Goal: Find specific page/section: Find specific page/section

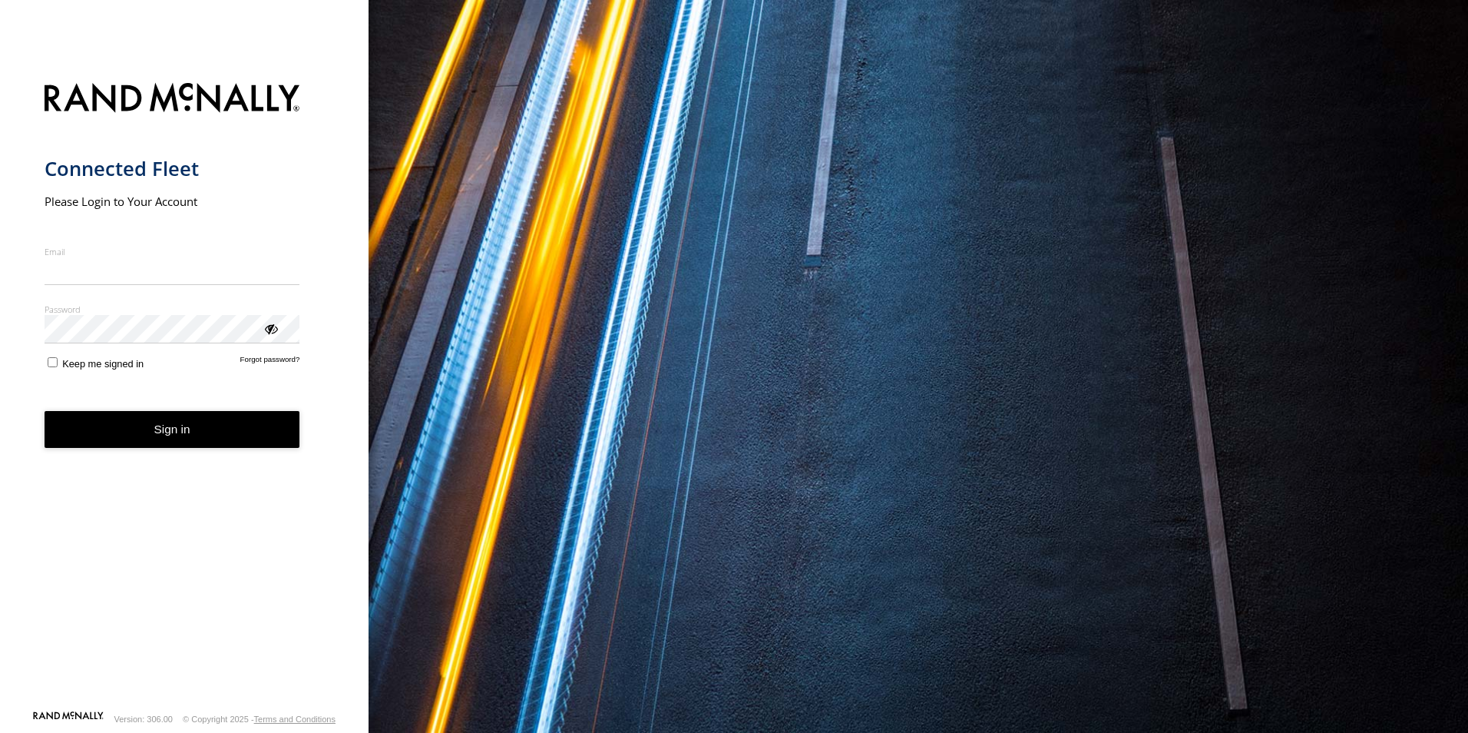
type input "**********"
click at [231, 448] on button "Sign in" at bounding box center [173, 430] width 256 height 38
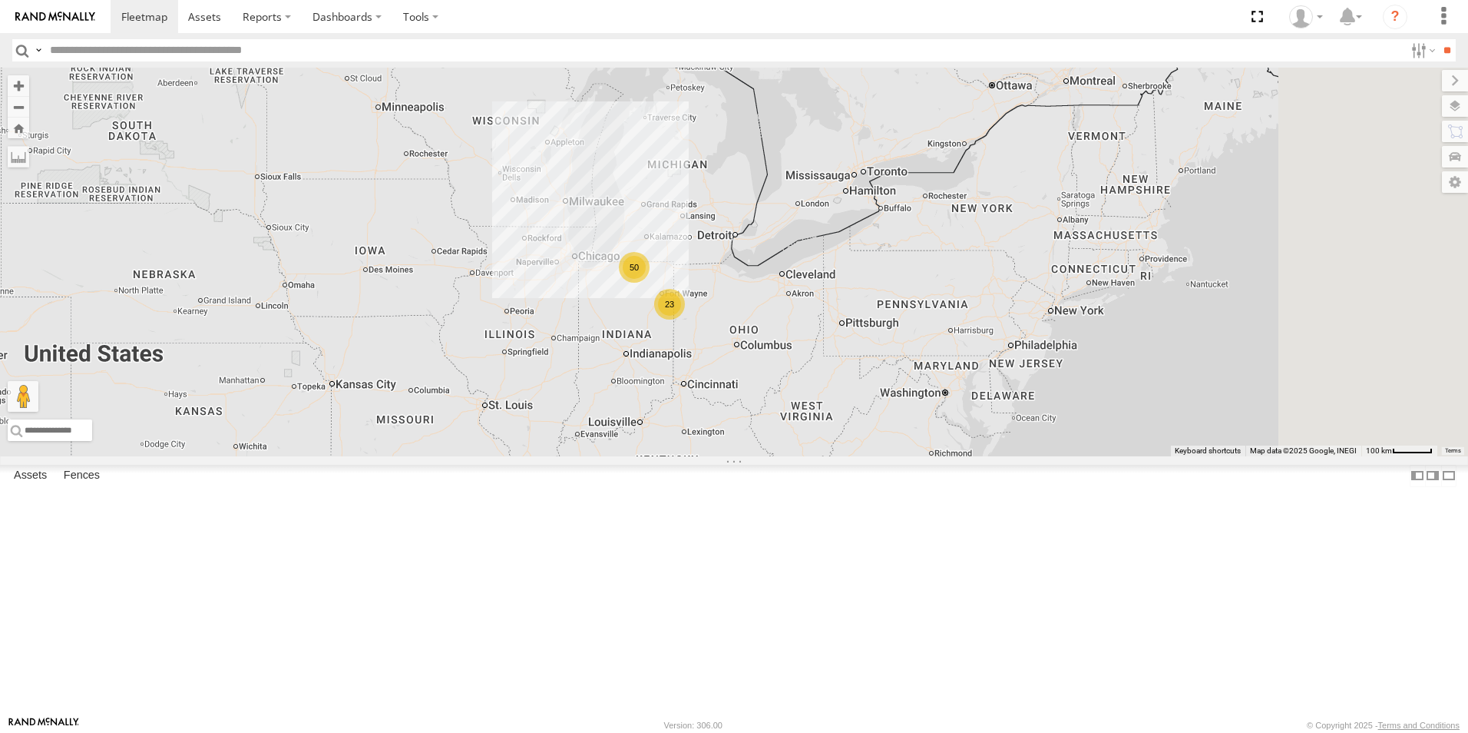
drag, startPoint x: 1356, startPoint y: 475, endPoint x: 829, endPoint y: 483, distance: 526.9
click at [829, 456] on div "0495 - Billboard 23 50" at bounding box center [734, 262] width 1468 height 389
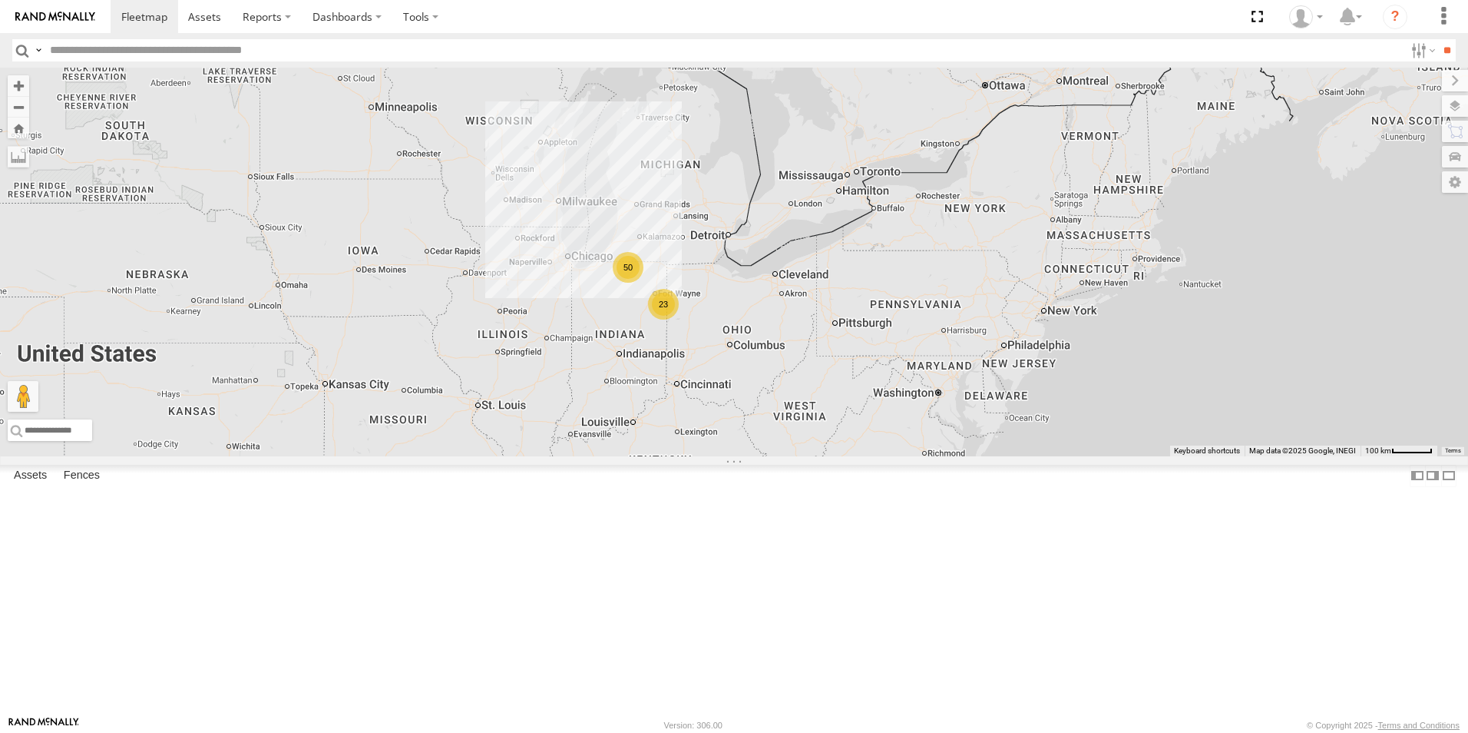
click at [679, 319] on div "23" at bounding box center [663, 304] width 31 height 31
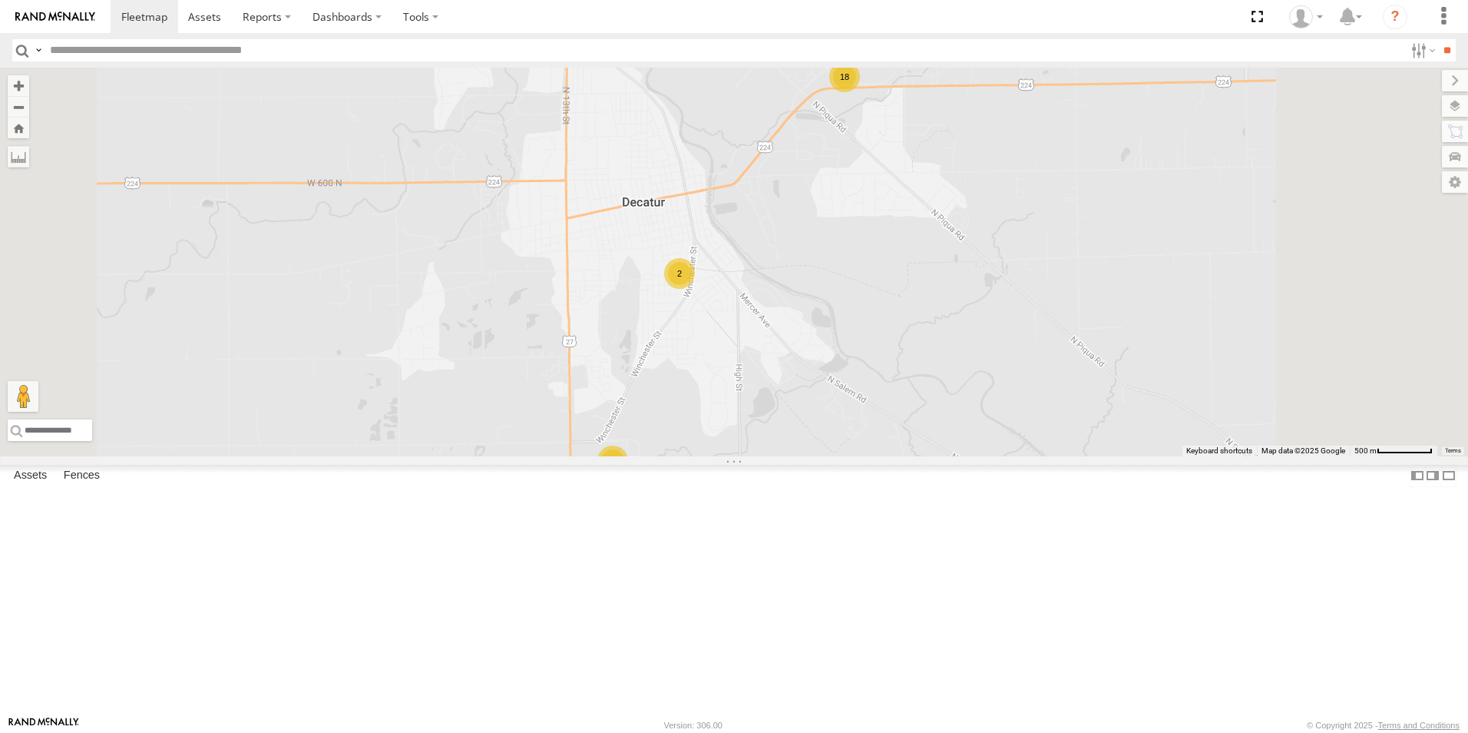
click at [860, 92] on div "18" at bounding box center [844, 76] width 31 height 31
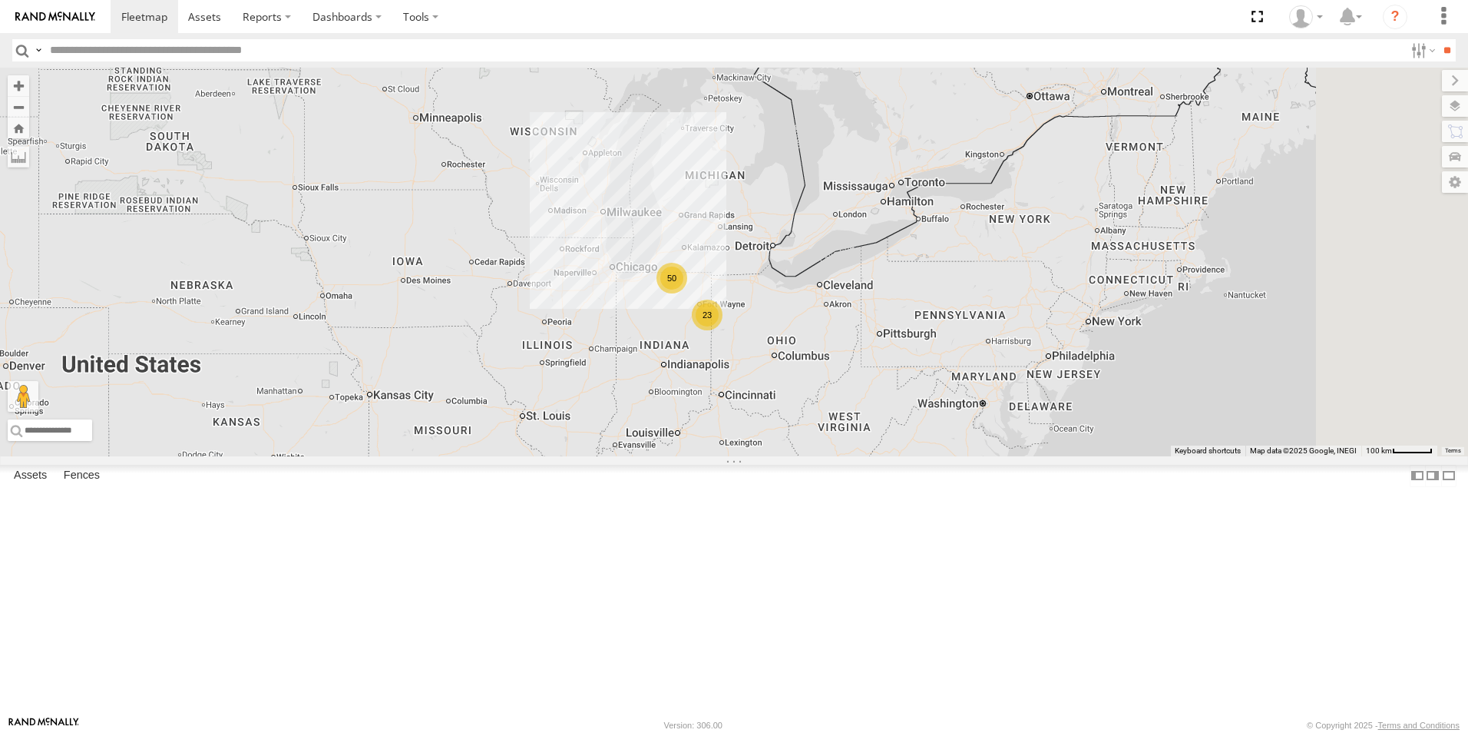
drag, startPoint x: 1344, startPoint y: 445, endPoint x: 830, endPoint y: 462, distance: 514.1
click at [830, 456] on div "23 50 0495 - Billboard" at bounding box center [734, 262] width 1468 height 389
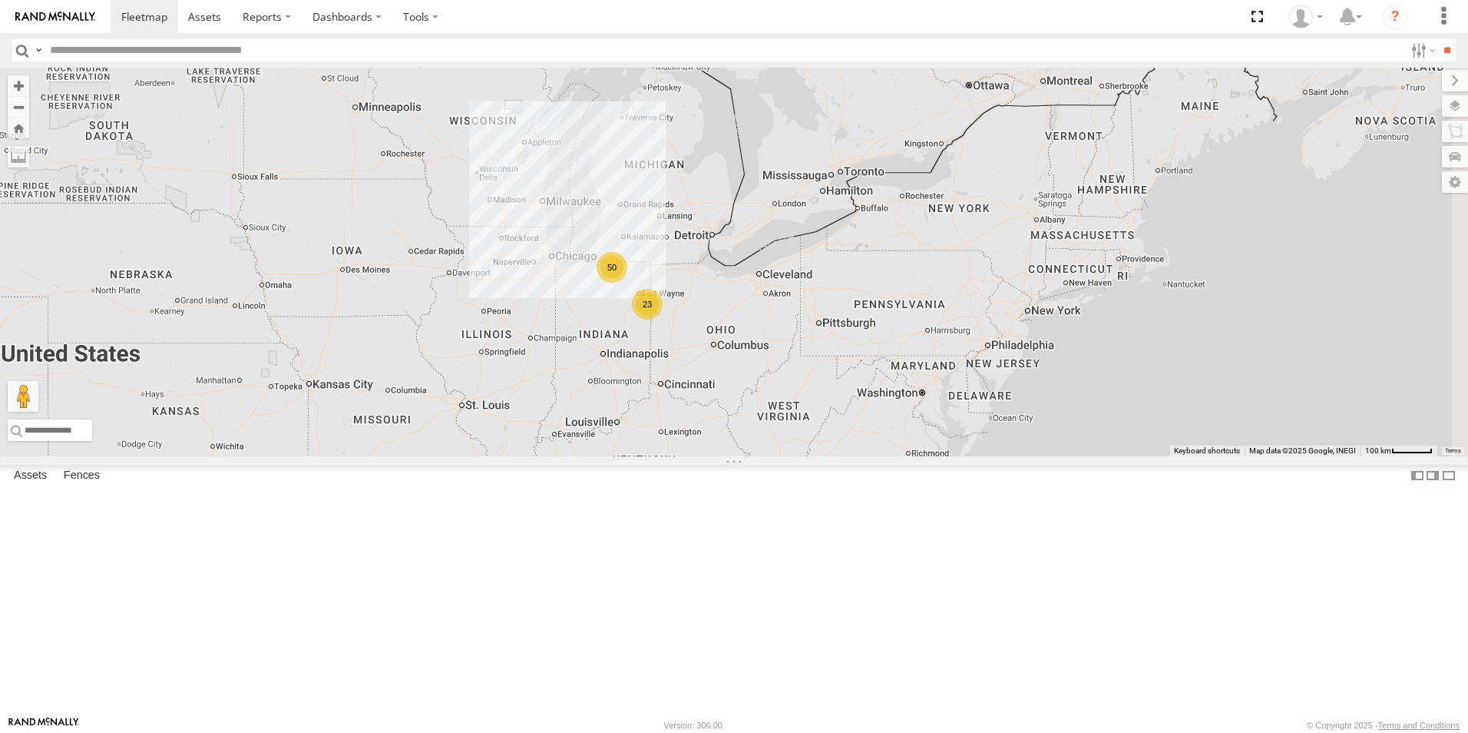
click at [663, 319] on div "23" at bounding box center [647, 304] width 31 height 31
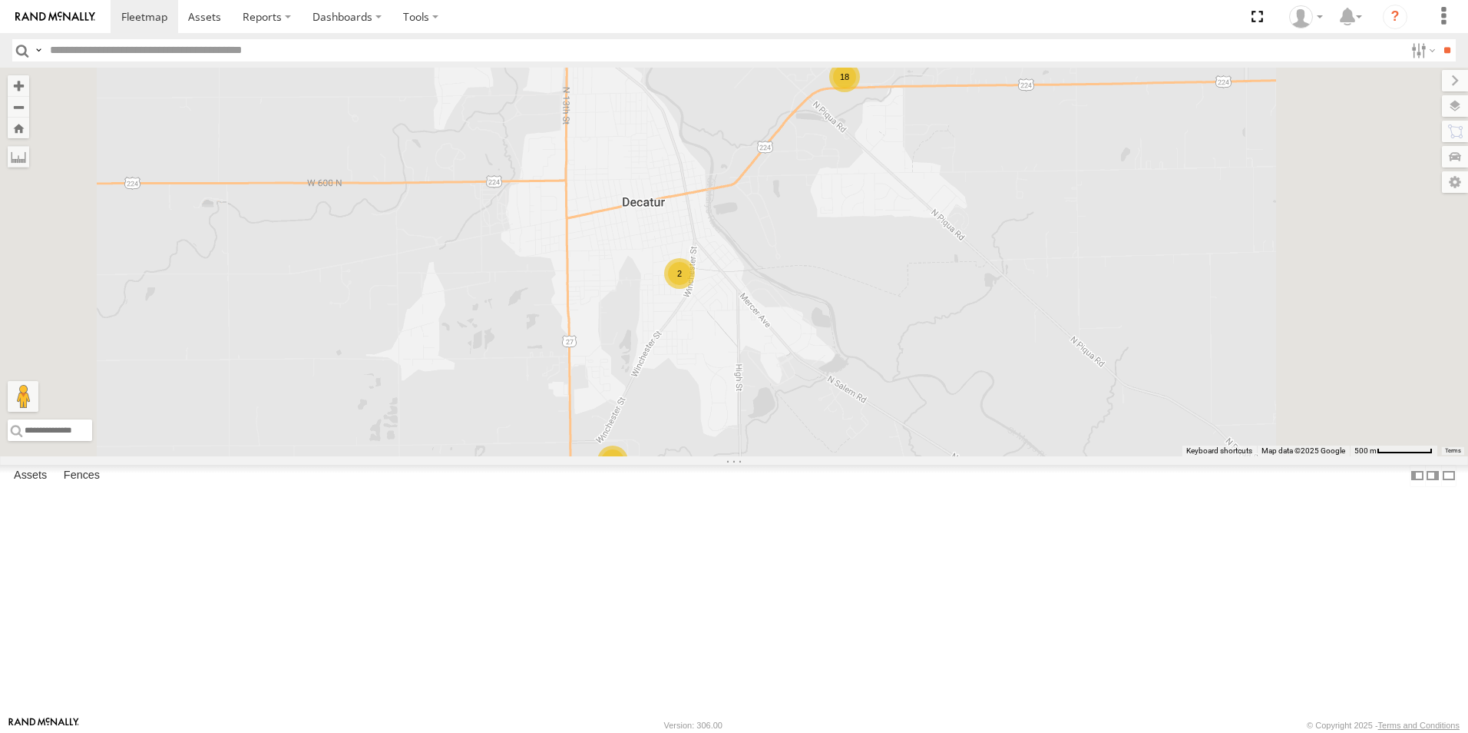
click at [860, 92] on div "18" at bounding box center [844, 76] width 31 height 31
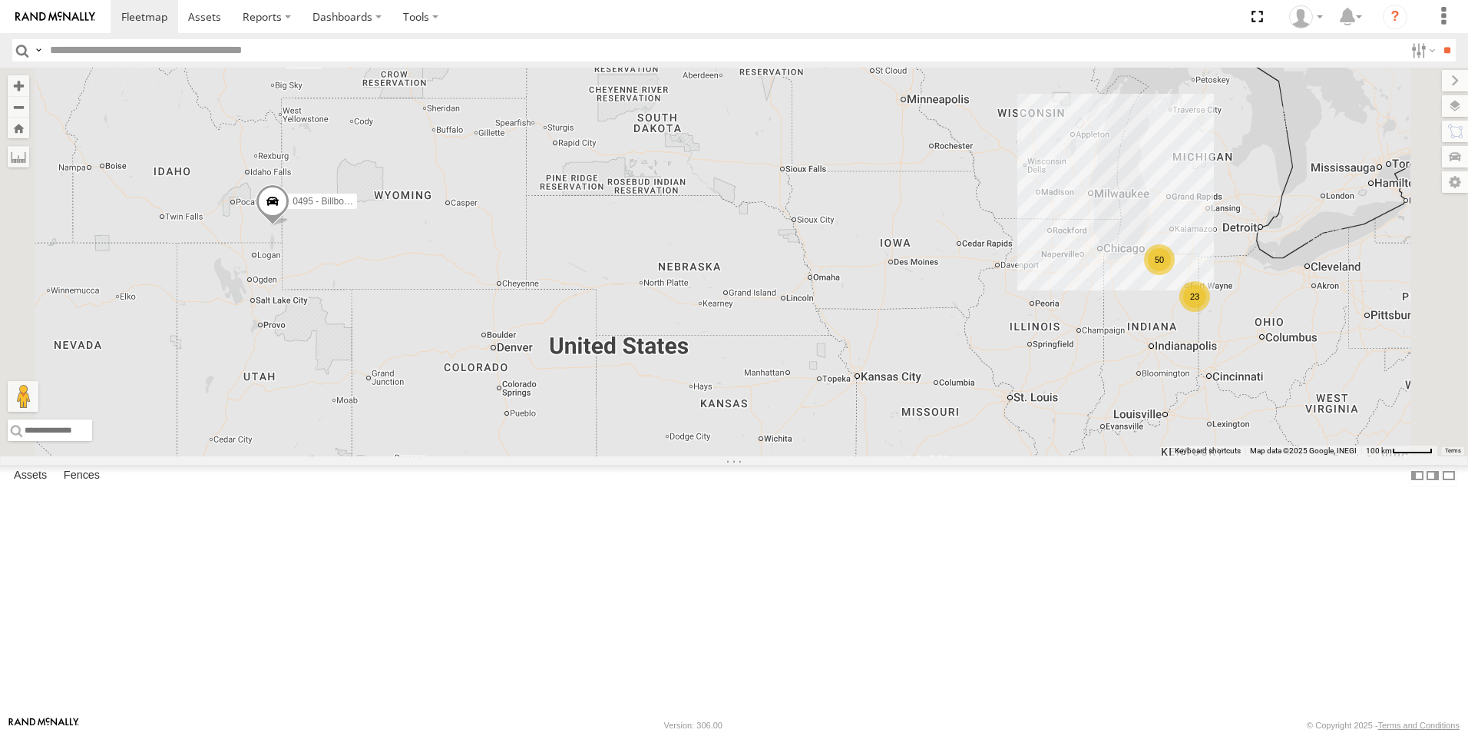
click at [1210, 312] on div "23" at bounding box center [1195, 296] width 31 height 31
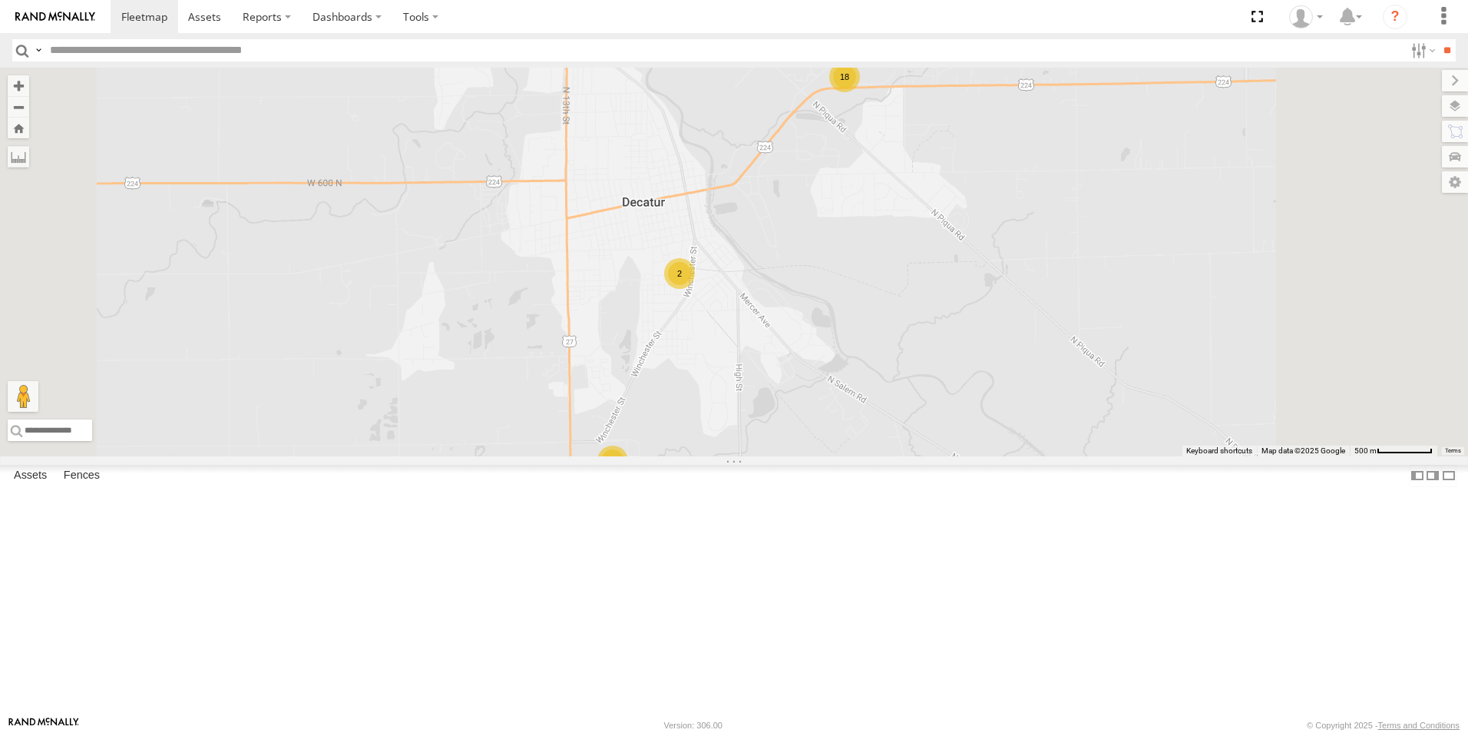
click at [860, 92] on div "18" at bounding box center [844, 76] width 31 height 31
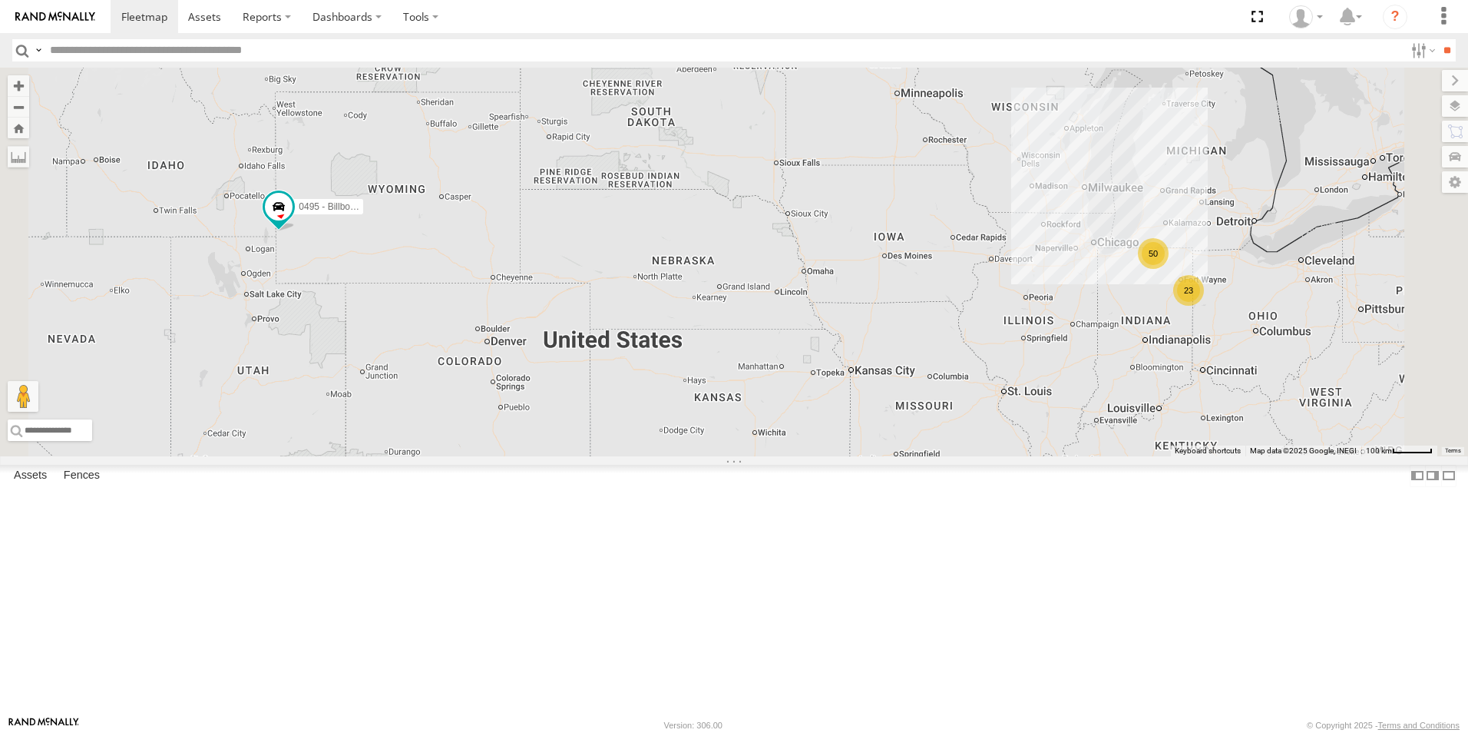
click at [1204, 306] on div "23" at bounding box center [1189, 290] width 31 height 31
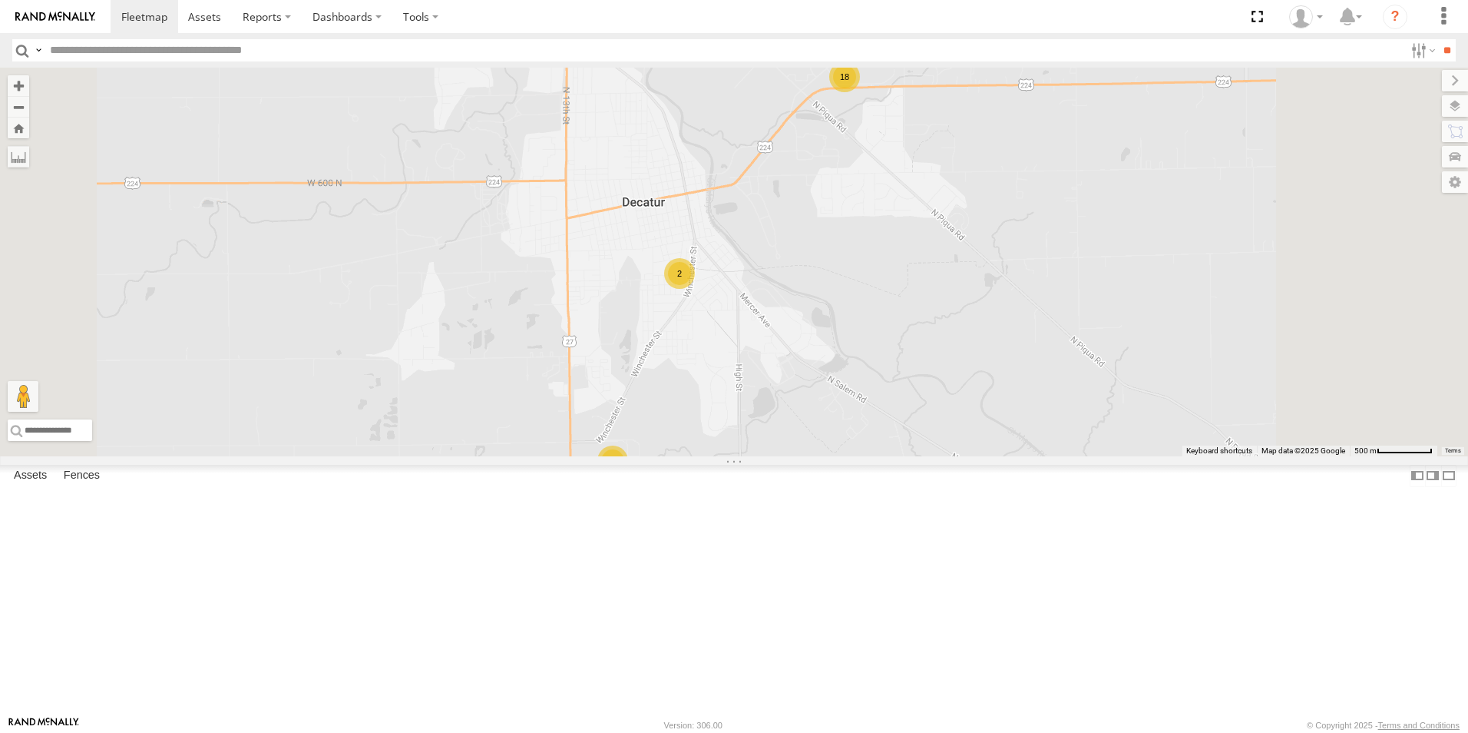
click at [860, 92] on div "18" at bounding box center [844, 76] width 31 height 31
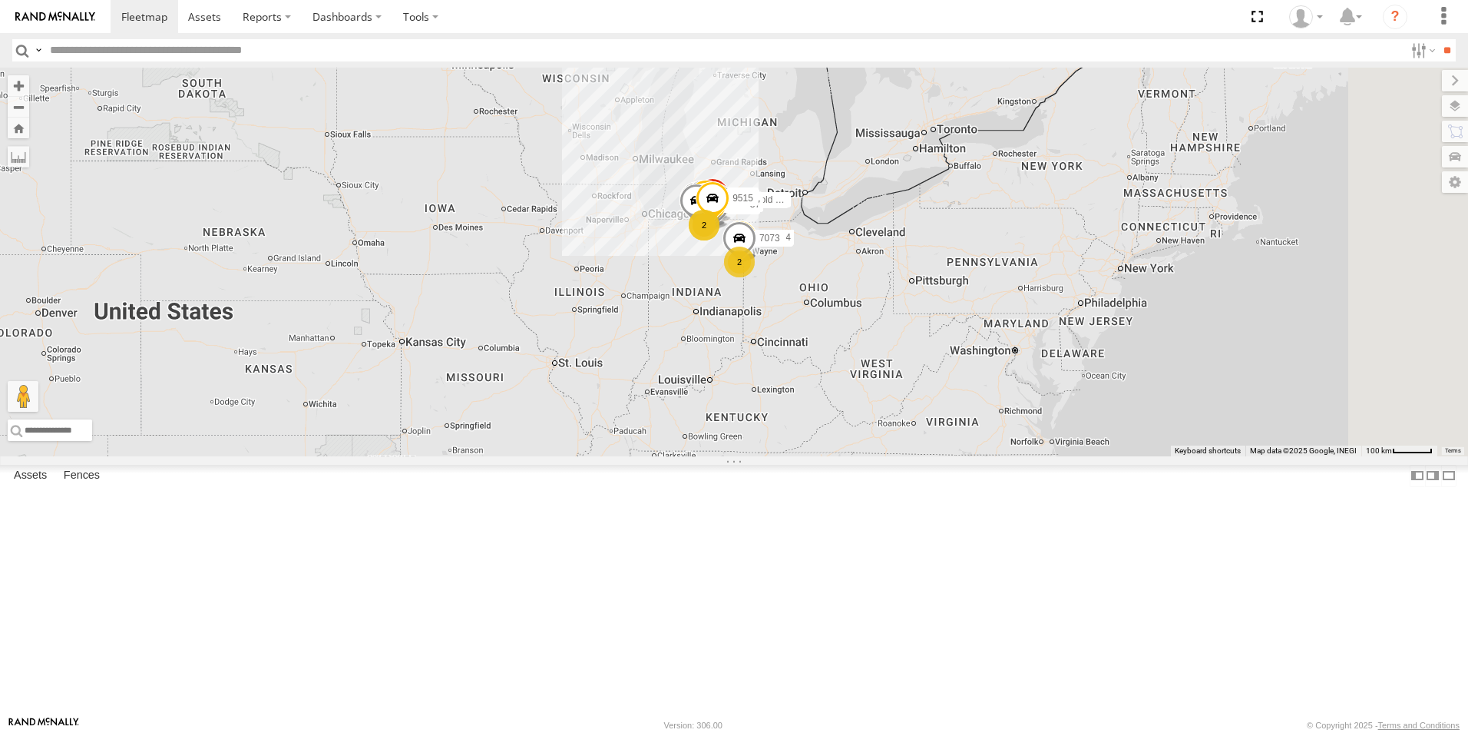
drag, startPoint x: 1310, startPoint y: 435, endPoint x: 860, endPoint y: 406, distance: 451.0
click at [854, 406] on div "853027 3 853023 271563 853022 3 380 8802 2 853016 530374 5634 0402 530387 A3998…" at bounding box center [734, 262] width 1468 height 389
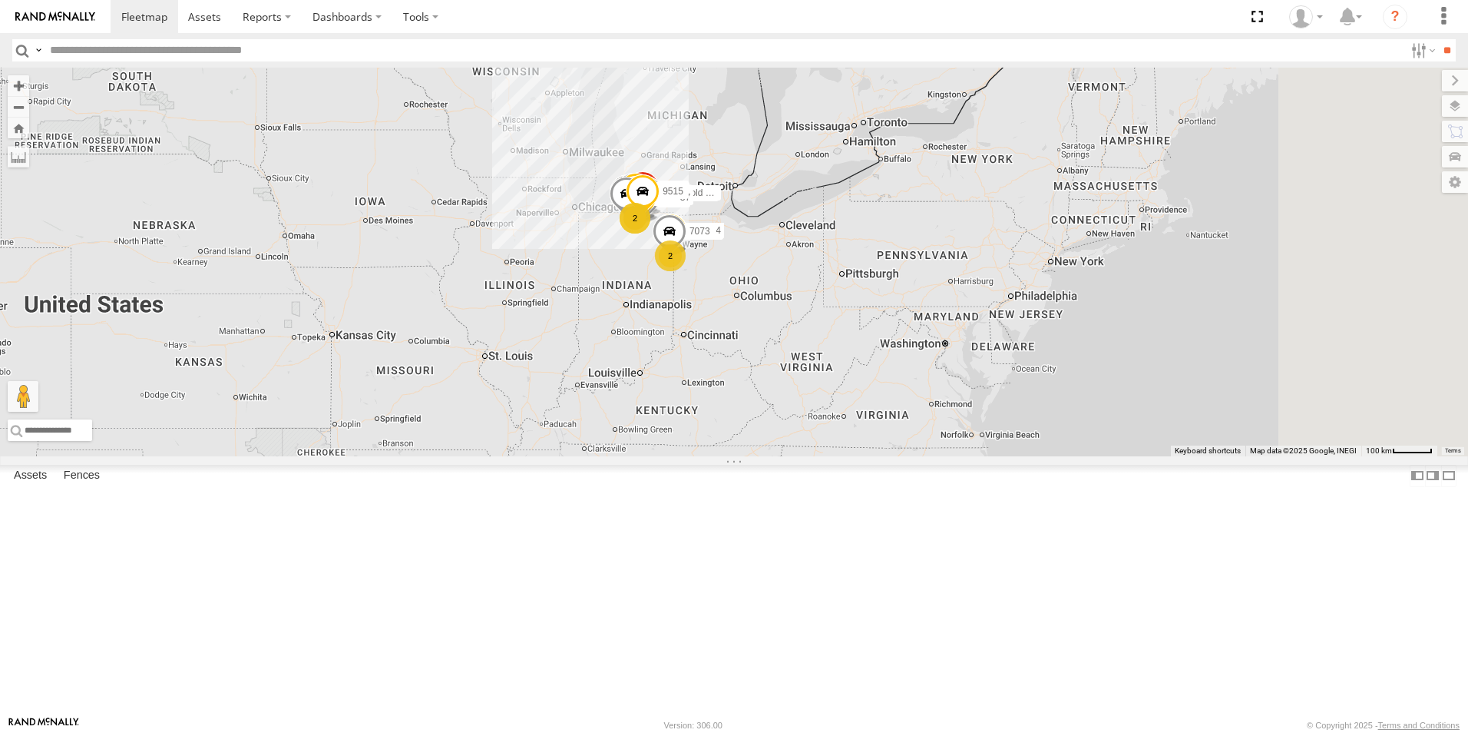
click at [686, 271] on div "2" at bounding box center [670, 255] width 31 height 31
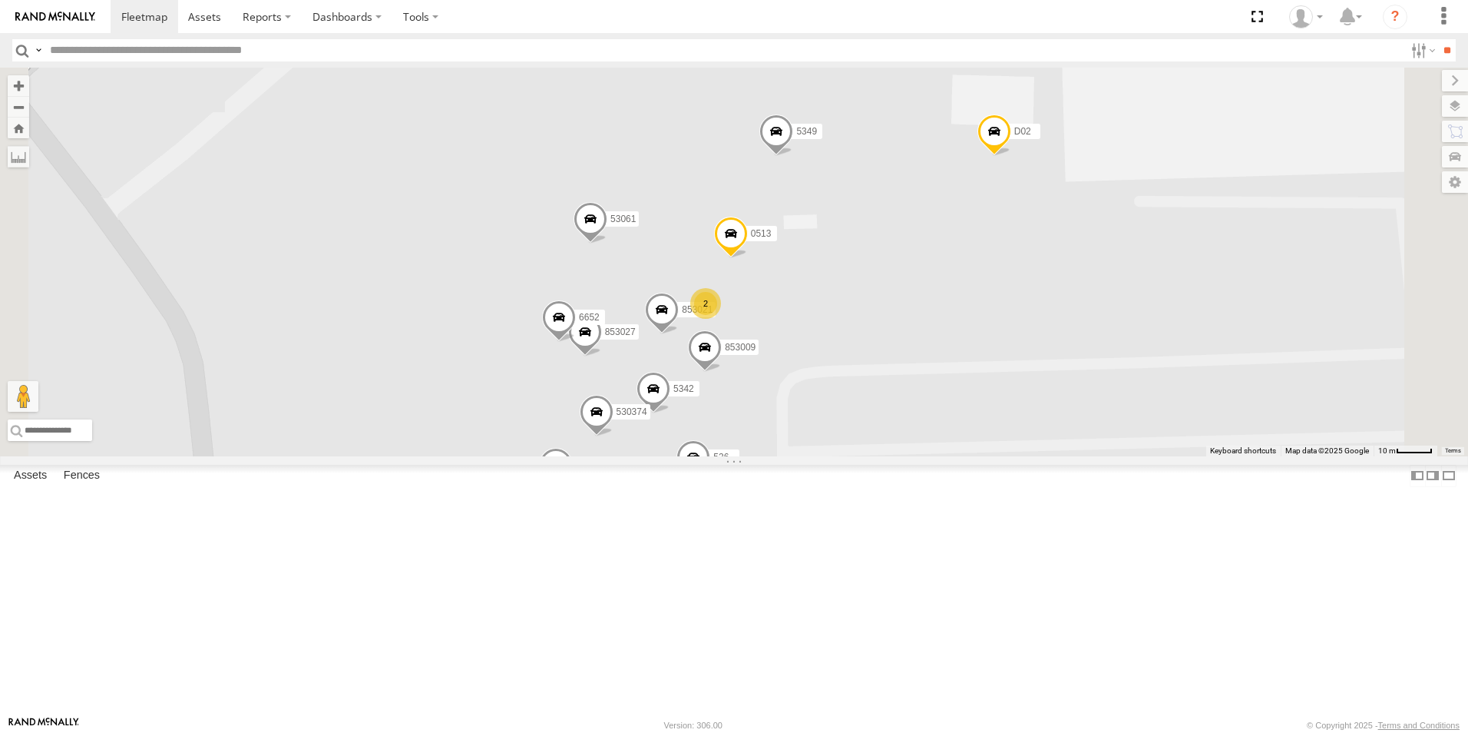
drag, startPoint x: 1194, startPoint y: 145, endPoint x: 1152, endPoint y: 150, distance: 42.5
click at [1152, 150] on div "853023 271563 380 8802 853016 5634 0402 530387 A3998 5348 0495 - Billboard 2158…" at bounding box center [734, 262] width 1468 height 389
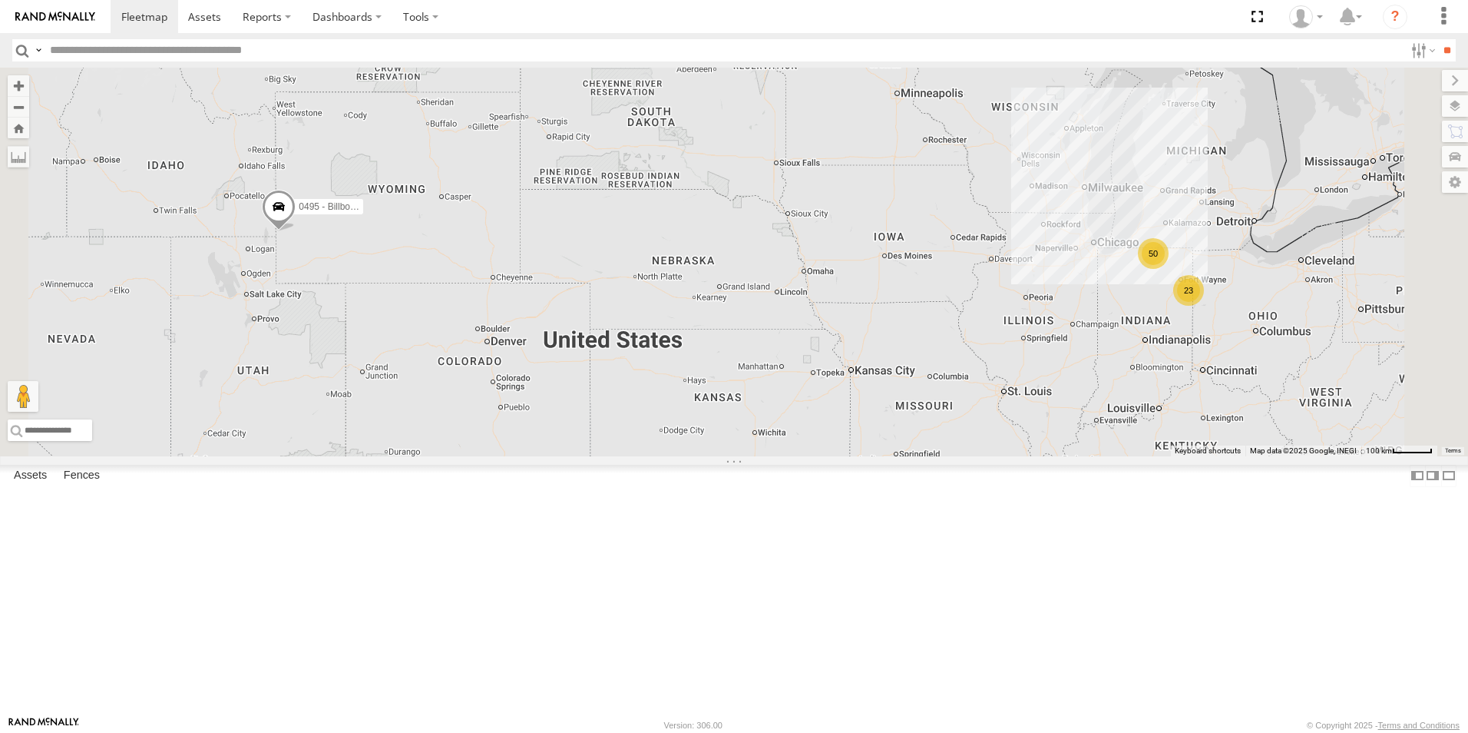
click at [1204, 306] on div "23" at bounding box center [1189, 290] width 31 height 31
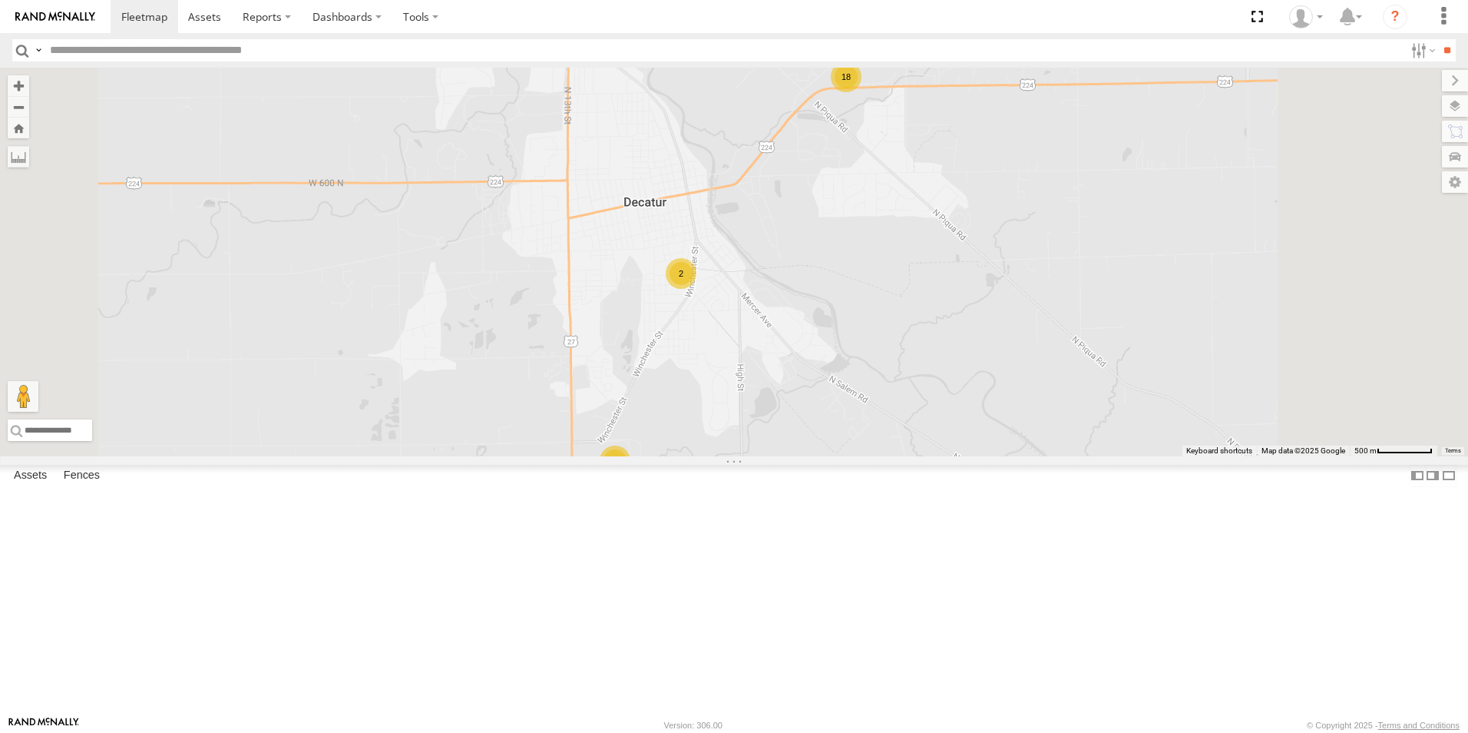
click at [862, 92] on div "18" at bounding box center [846, 76] width 31 height 31
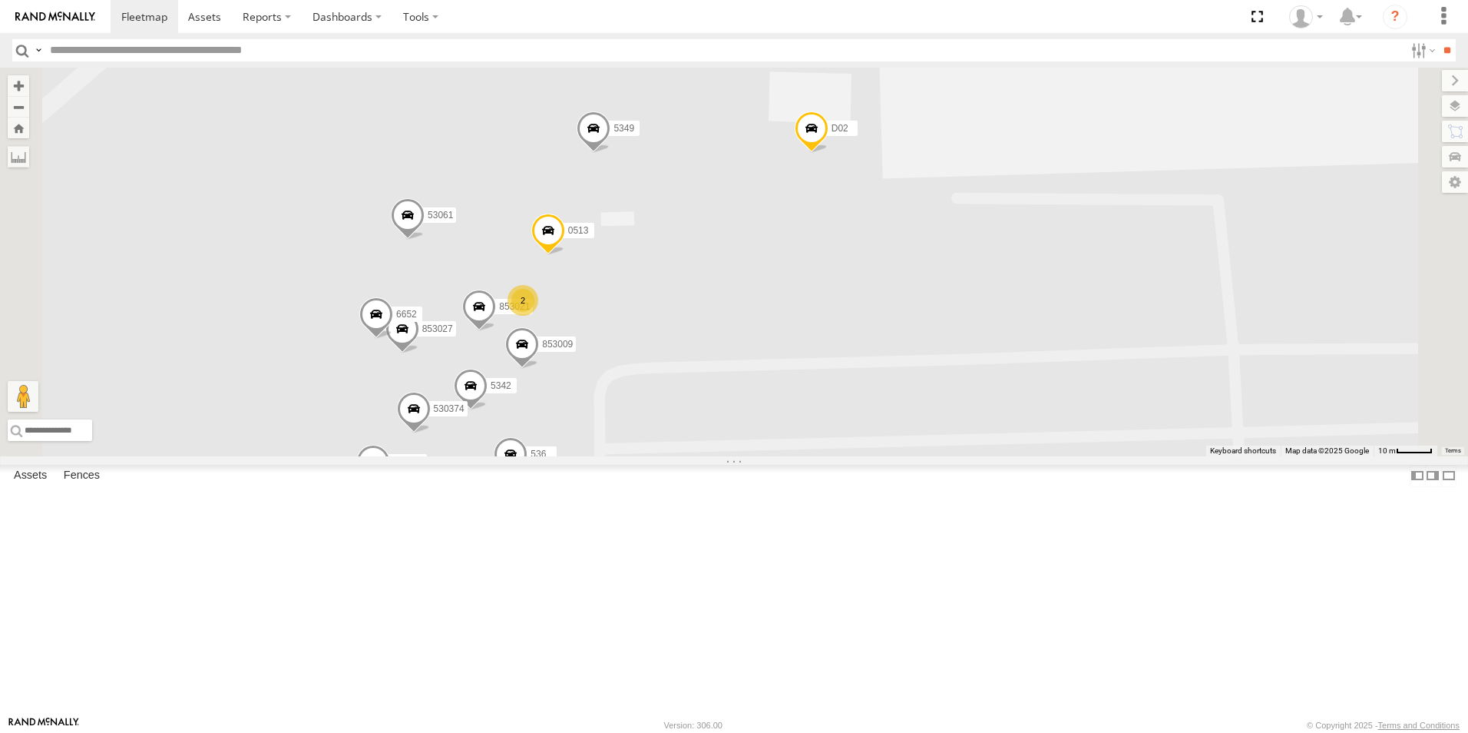
drag, startPoint x: 735, startPoint y: 461, endPoint x: 584, endPoint y: 391, distance: 166.0
click at [584, 391] on div "0495 - Billboard 853027 3 530374 2 0513 53061 5342 536 5349 853019 D02 6652 853…" at bounding box center [734, 262] width 1468 height 389
click at [454, 483] on div "3" at bounding box center [438, 467] width 31 height 31
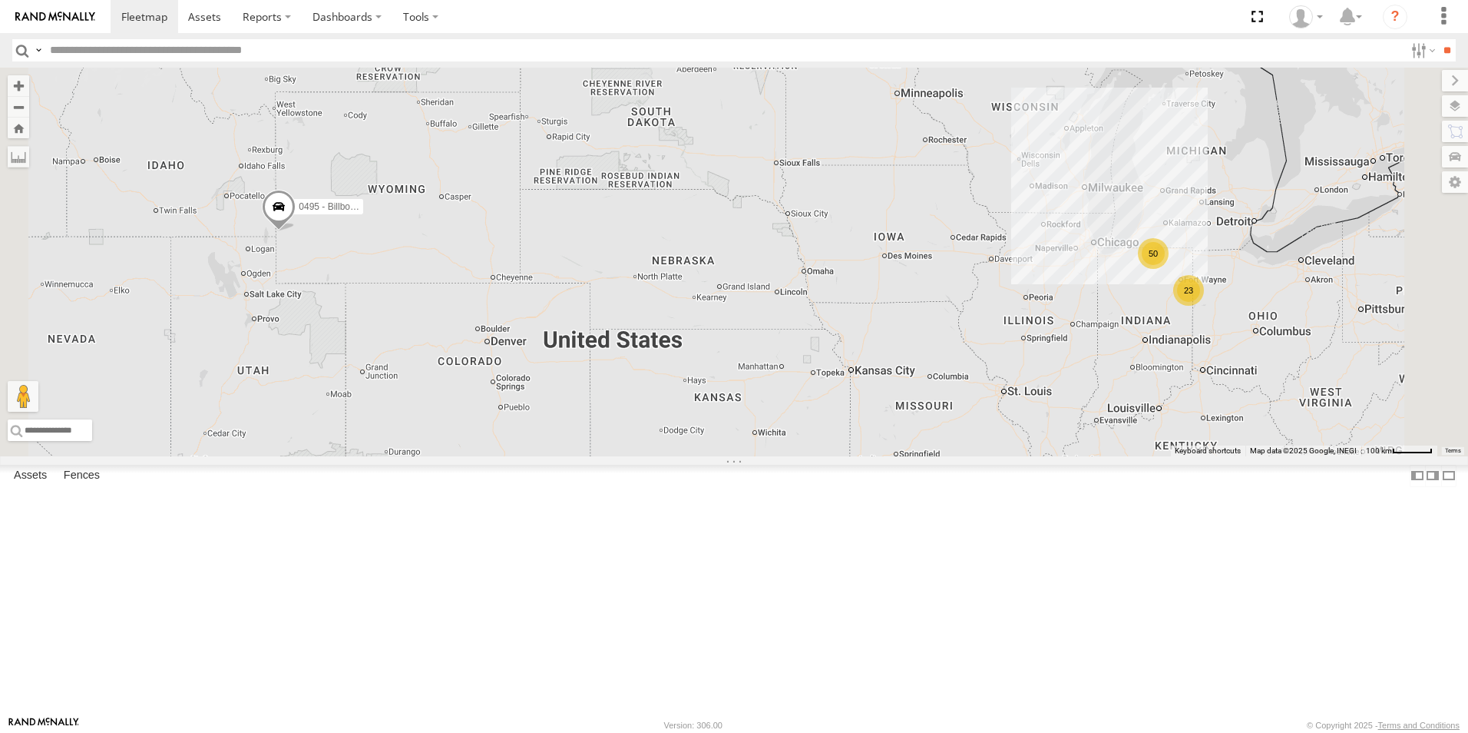
click at [1204, 306] on div "23" at bounding box center [1189, 290] width 31 height 31
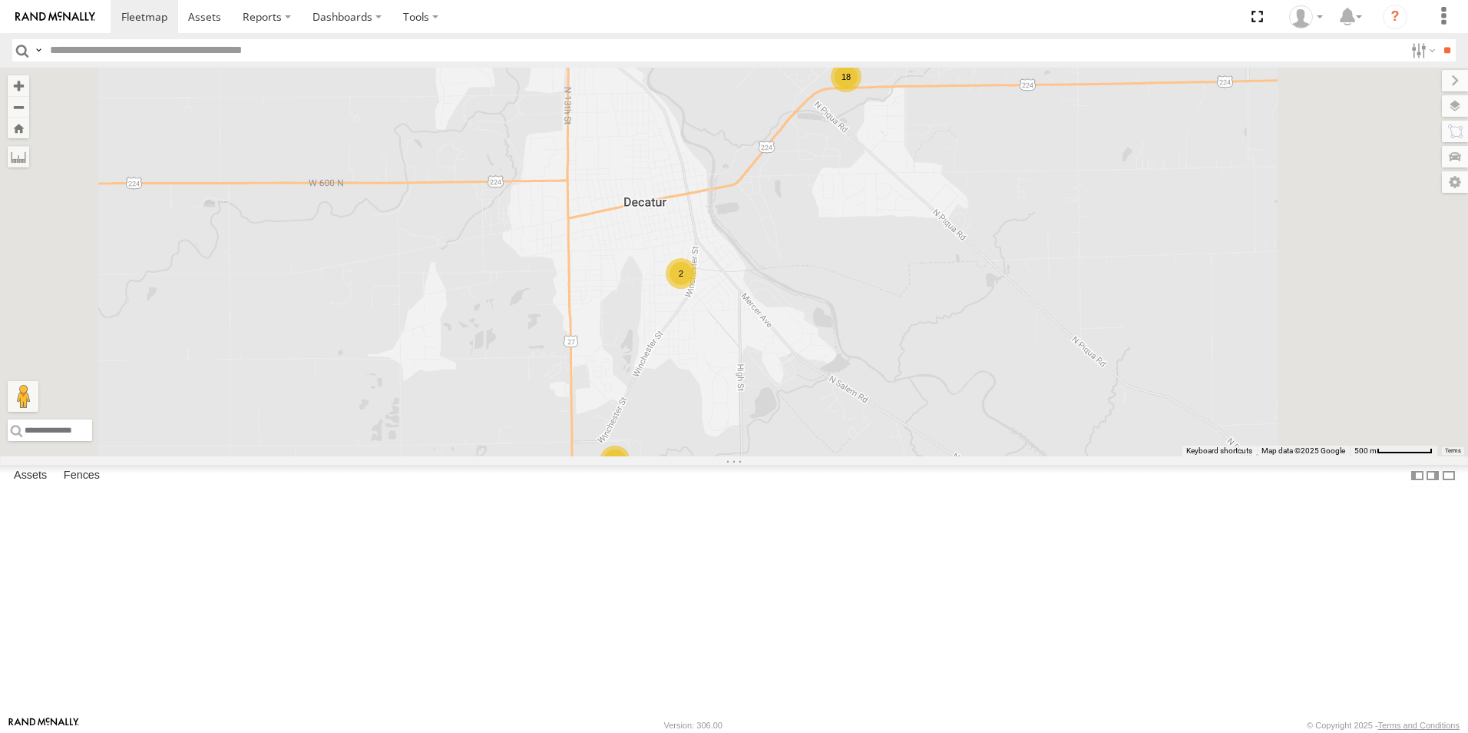
click at [862, 92] on div "18" at bounding box center [846, 76] width 31 height 31
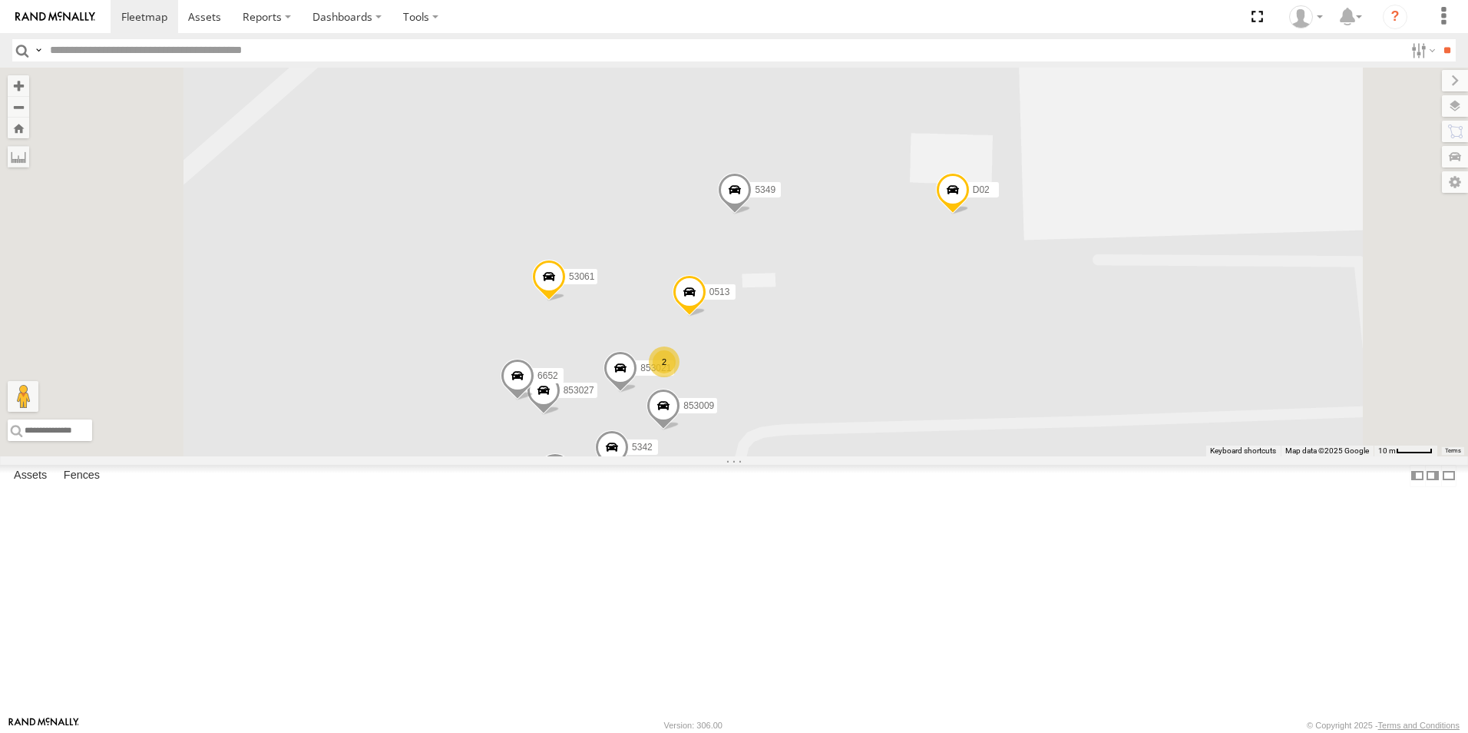
click at [602, 555] on div "3" at bounding box center [586, 539] width 31 height 31
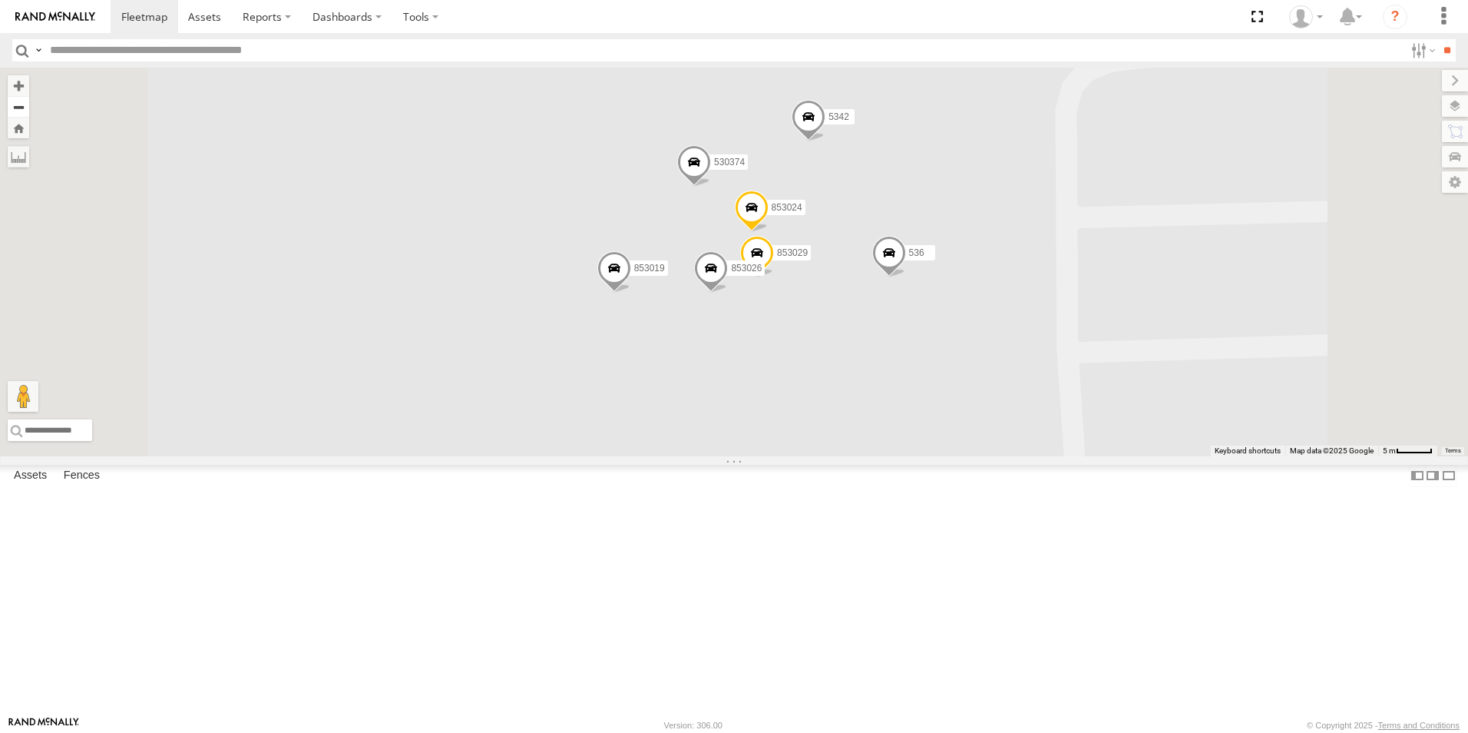
click at [29, 109] on button "Zoom out" at bounding box center [19, 107] width 22 height 22
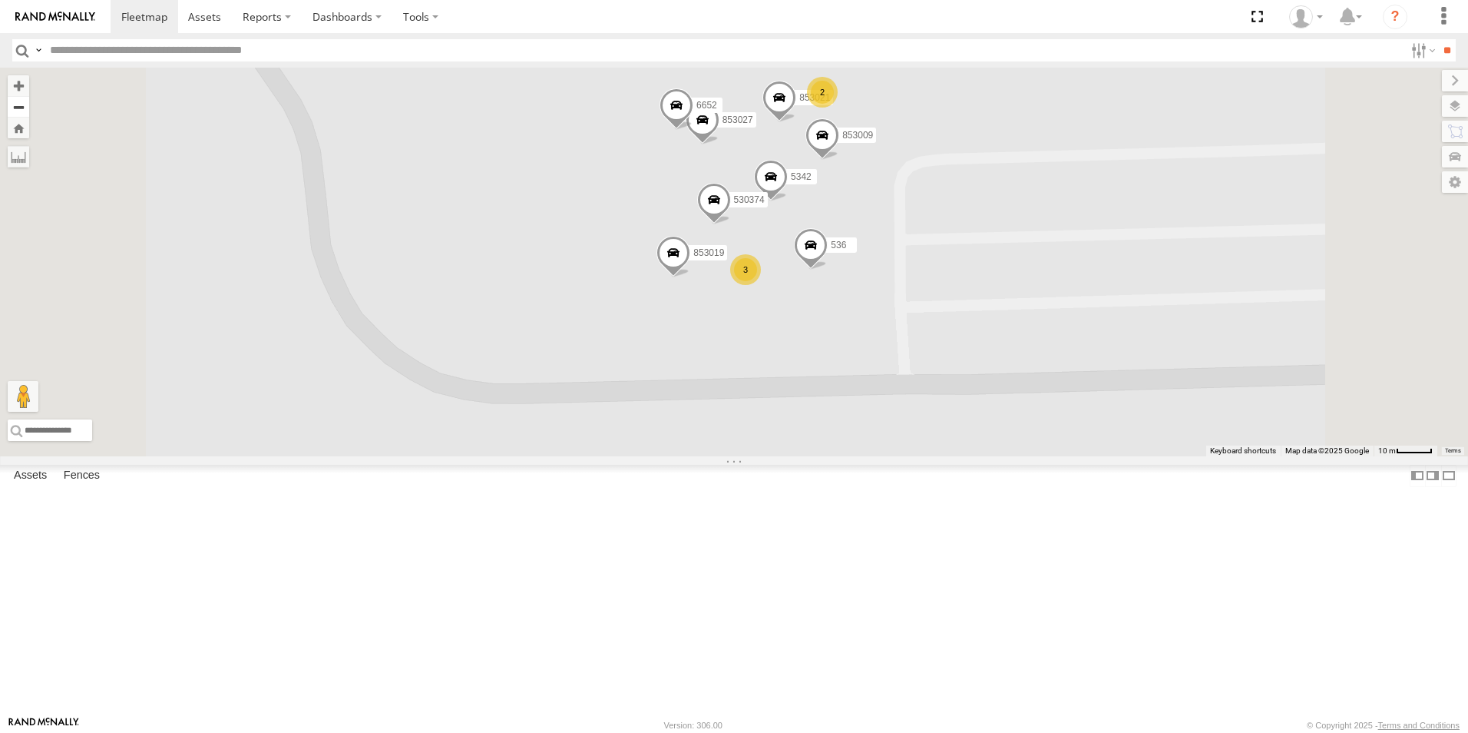
click at [29, 109] on button "Zoom out" at bounding box center [19, 107] width 22 height 22
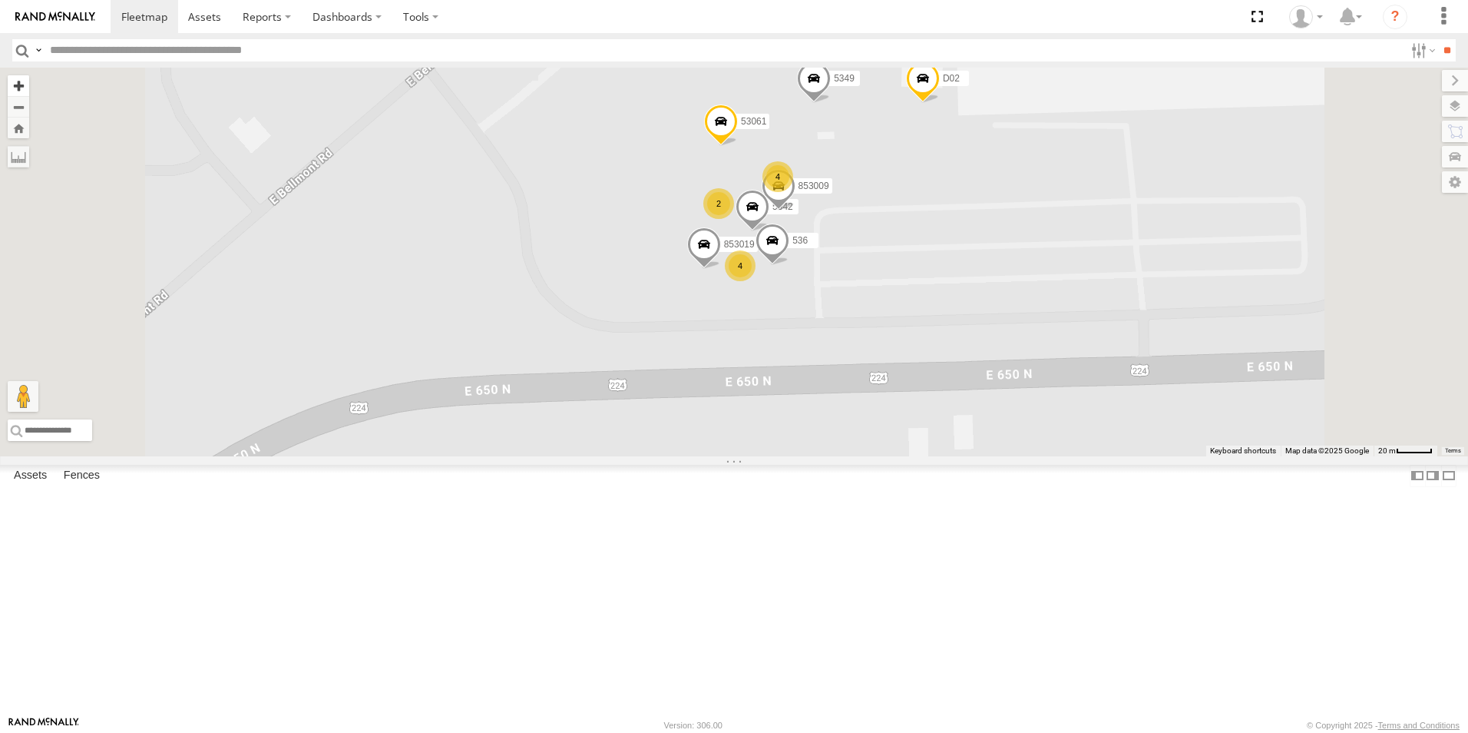
drag, startPoint x: 399, startPoint y: 78, endPoint x: 404, endPoint y: 91, distance: 13.4
click at [29, 78] on button "Zoom in" at bounding box center [19, 85] width 22 height 21
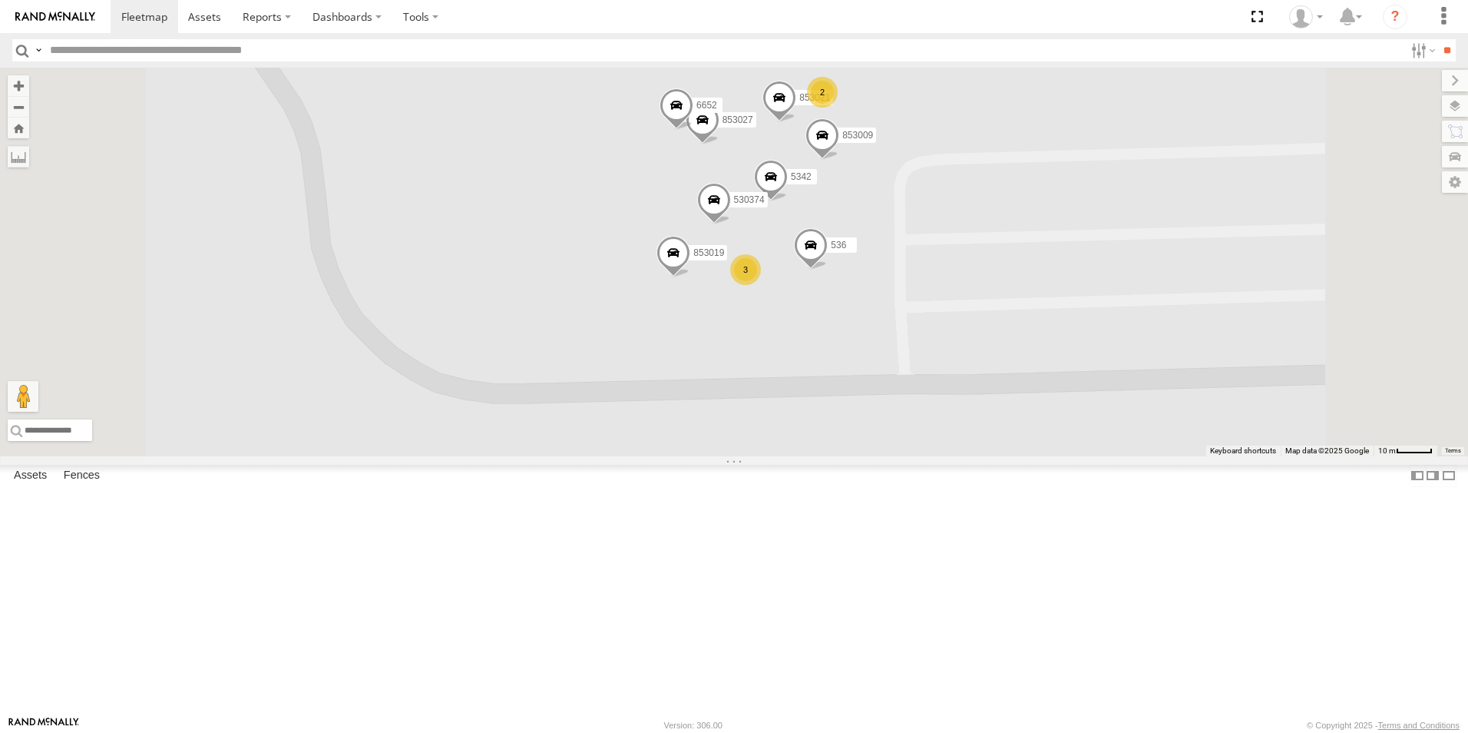
click at [838, 108] on div "2" at bounding box center [822, 92] width 31 height 31
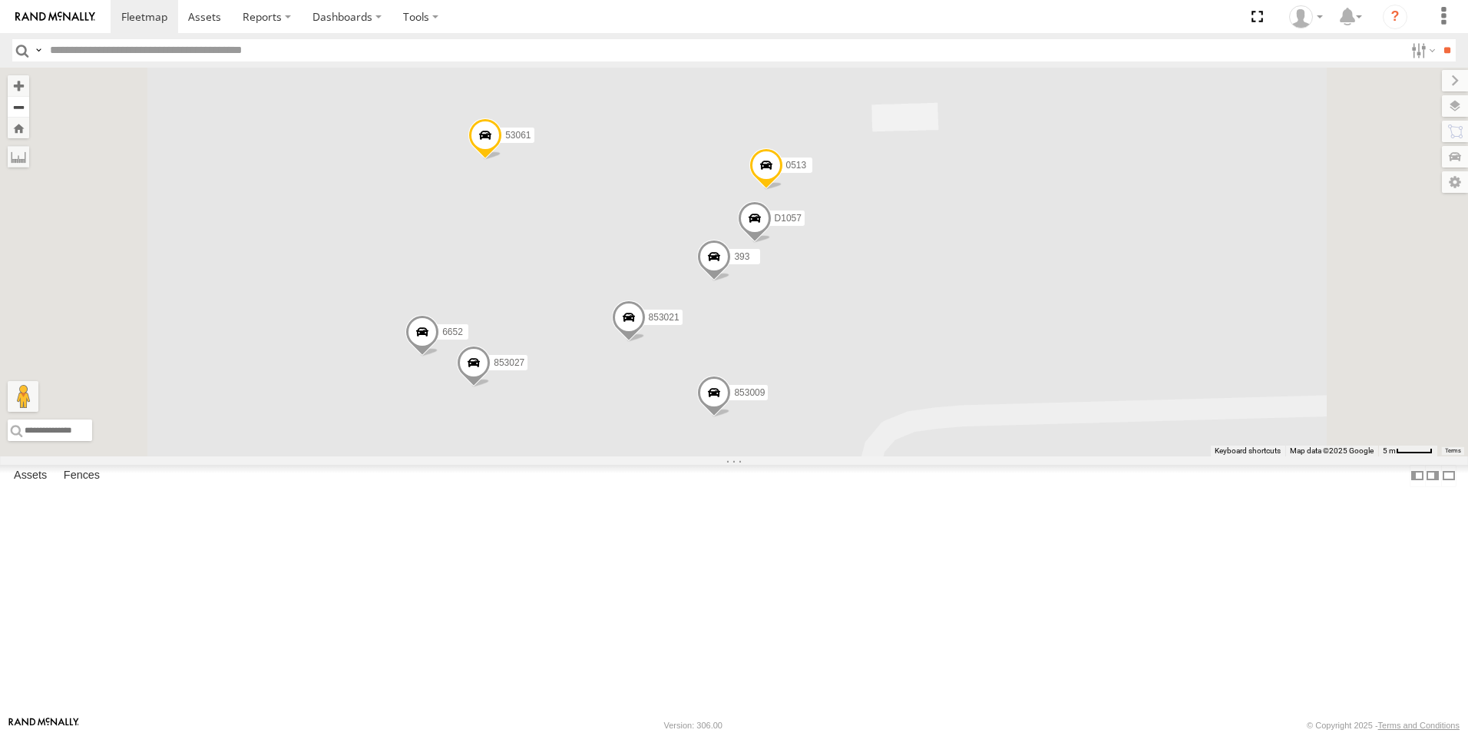
click at [29, 108] on button "Zoom out" at bounding box center [19, 107] width 22 height 22
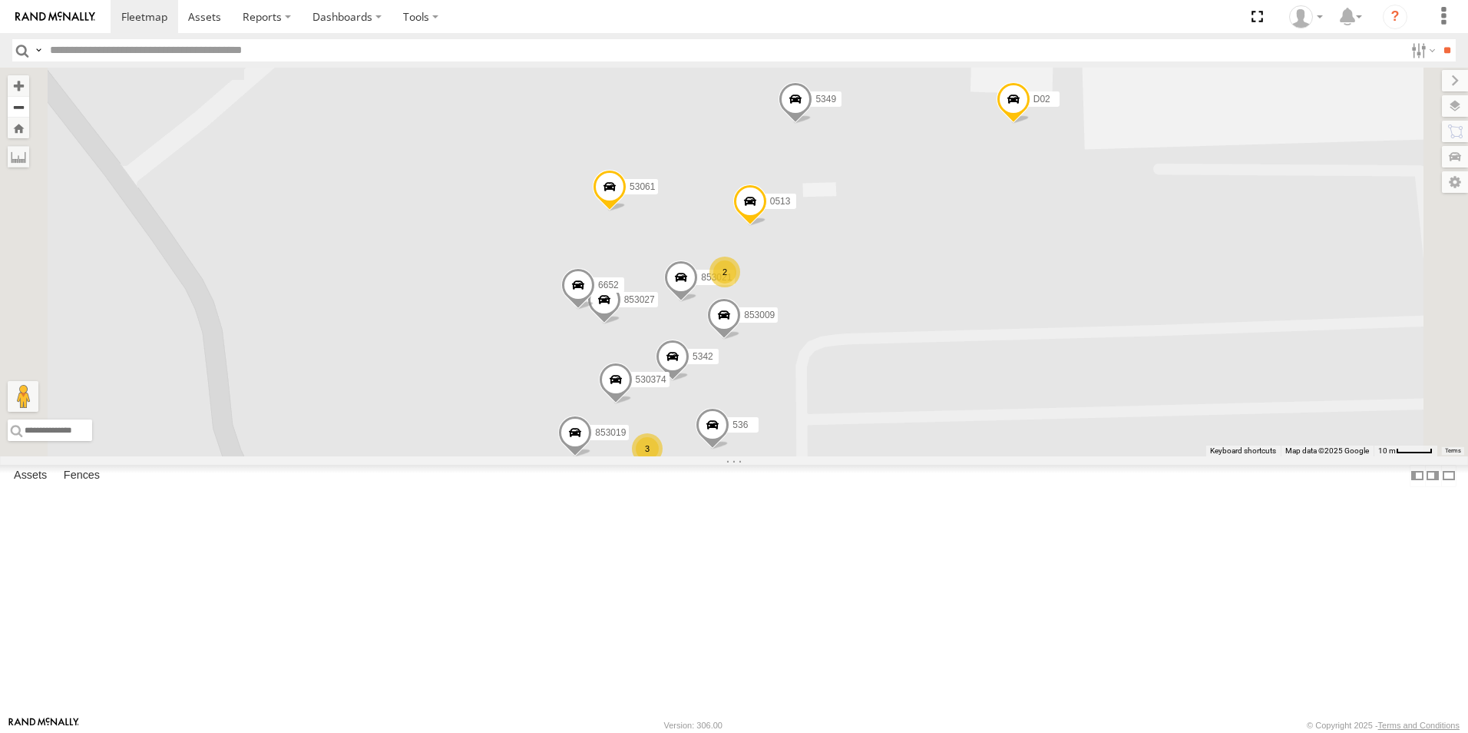
click at [29, 108] on button "Zoom out" at bounding box center [19, 107] width 22 height 22
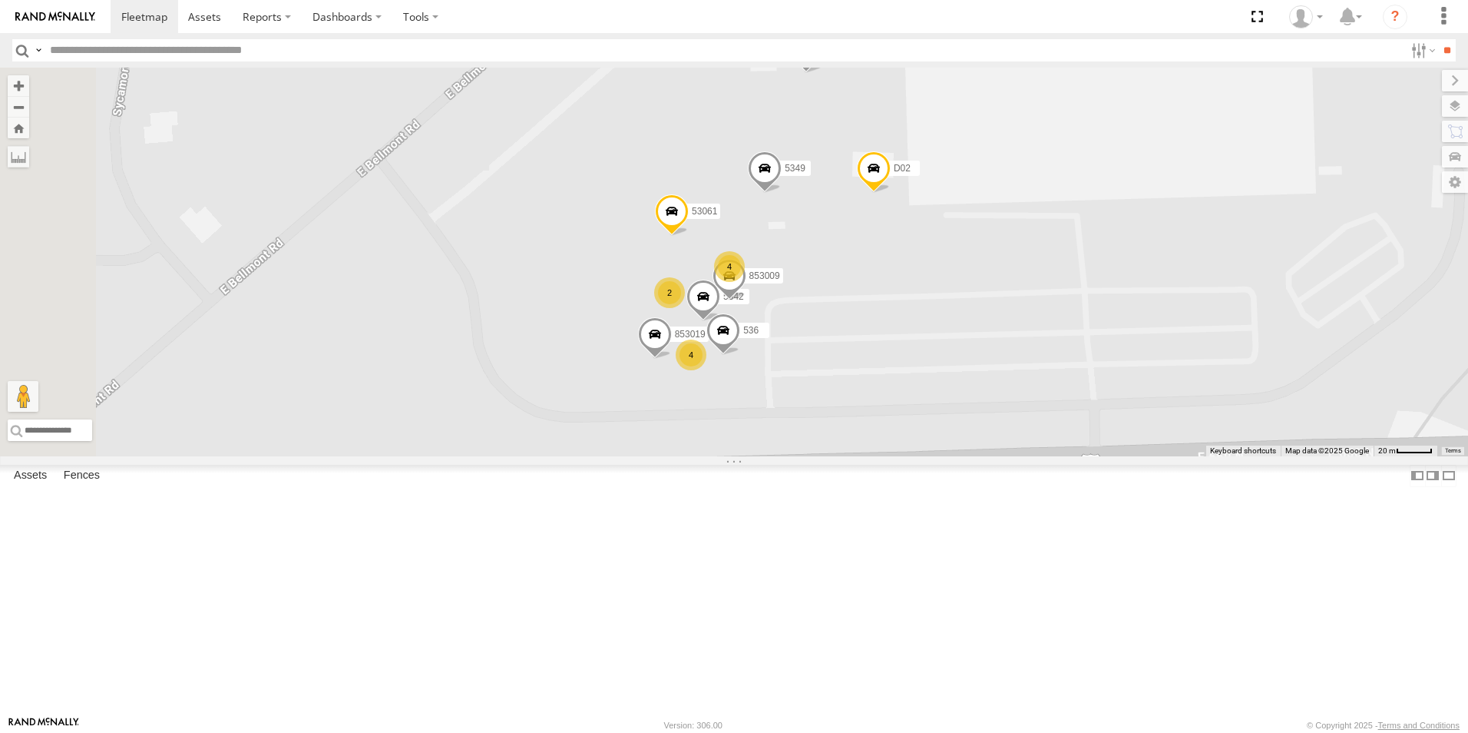
click at [707, 370] on div "4" at bounding box center [691, 354] width 31 height 31
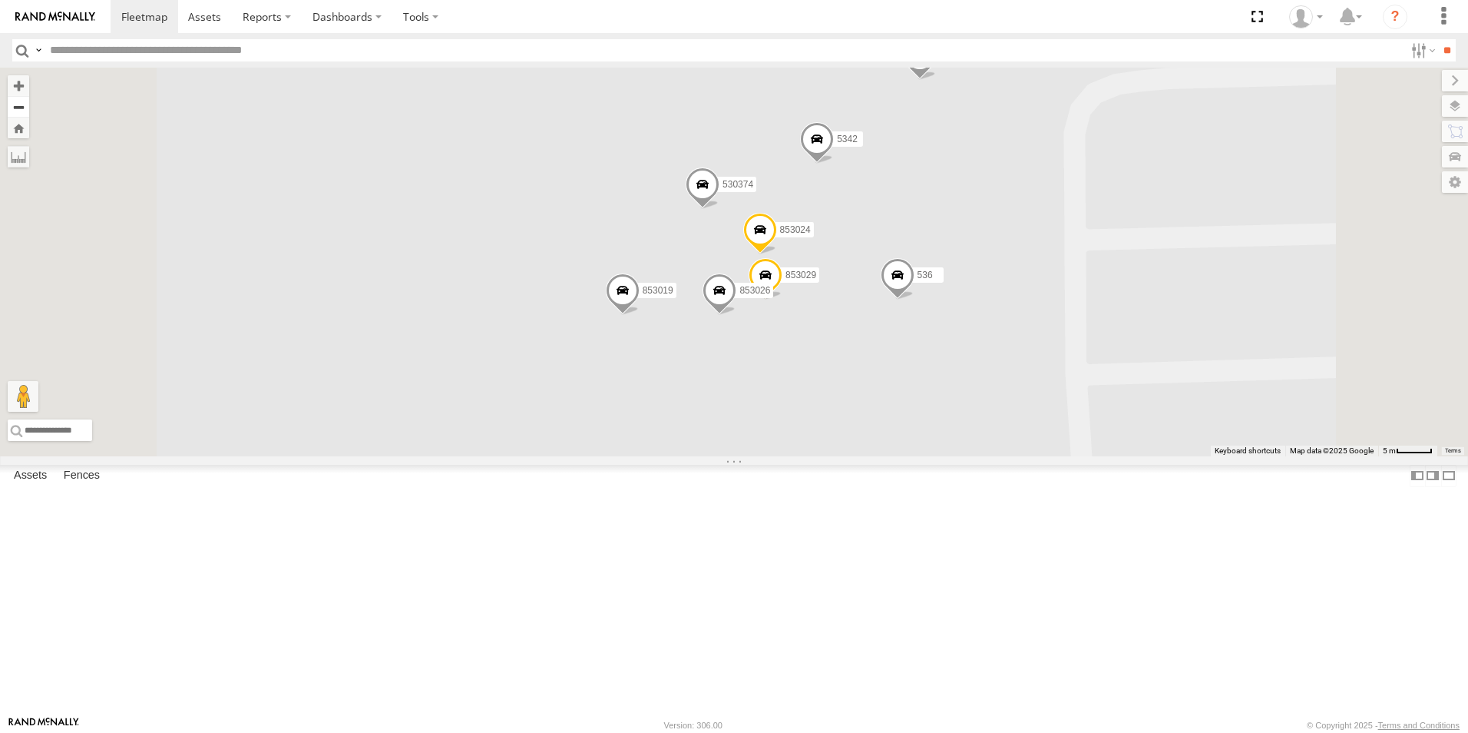
click at [29, 108] on button "Zoom out" at bounding box center [19, 107] width 22 height 22
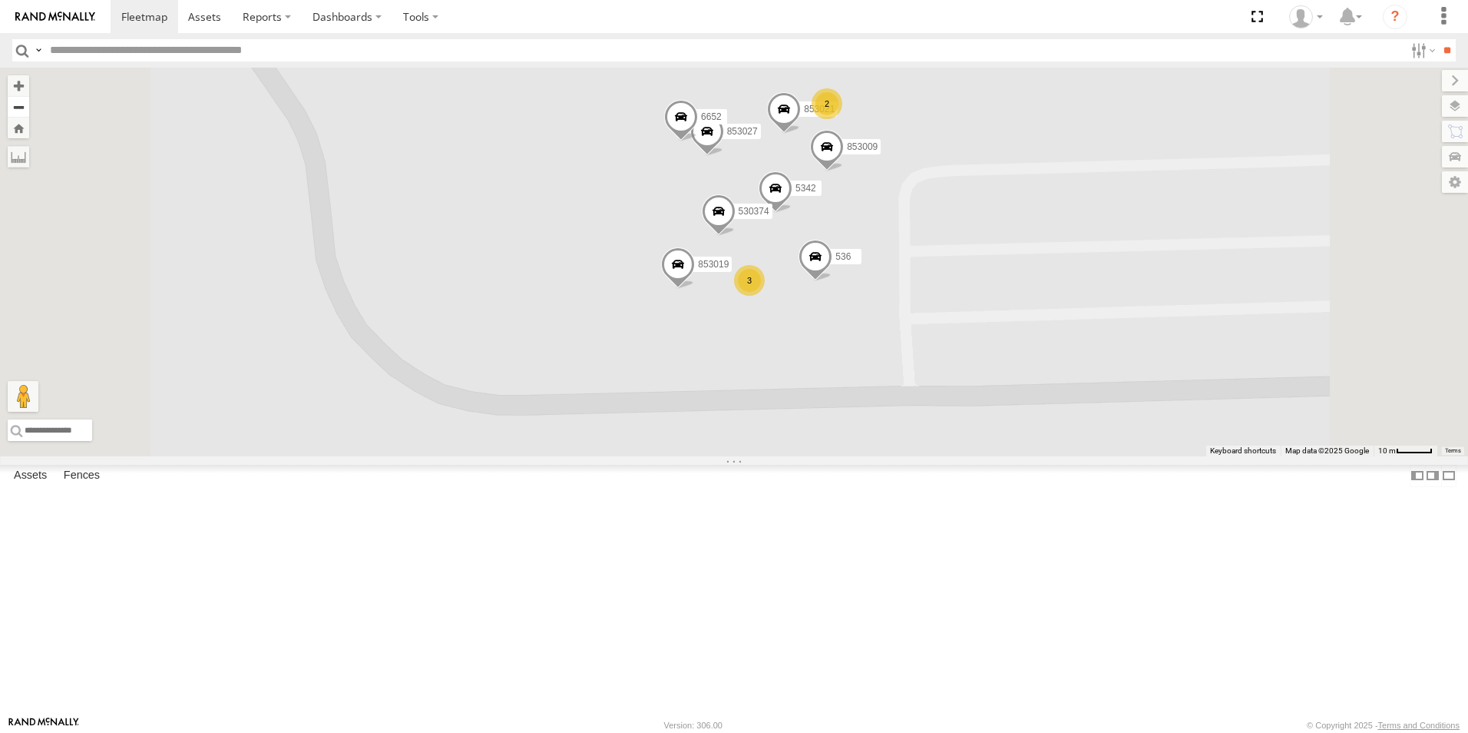
click at [29, 108] on button "Zoom out" at bounding box center [19, 107] width 22 height 22
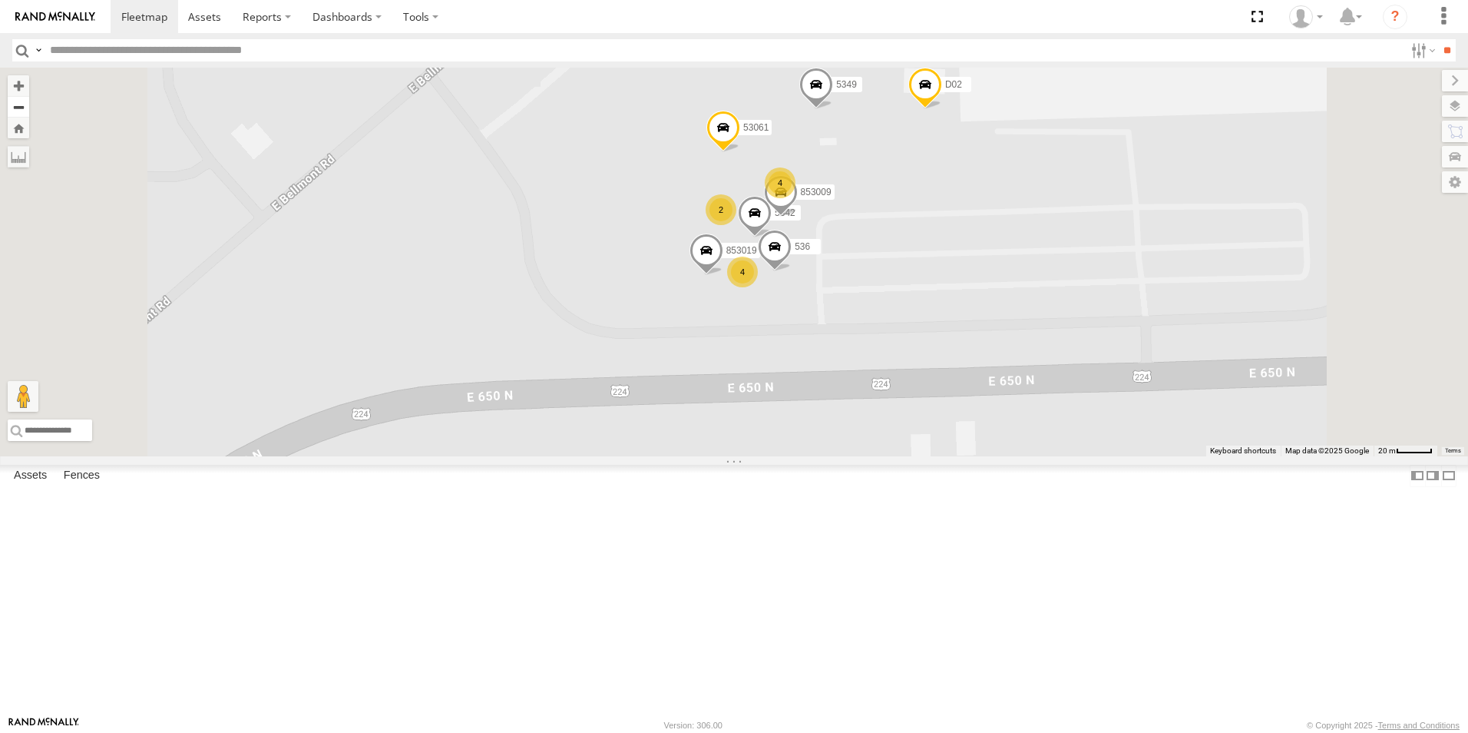
click at [29, 108] on button "Zoom out" at bounding box center [19, 107] width 22 height 22
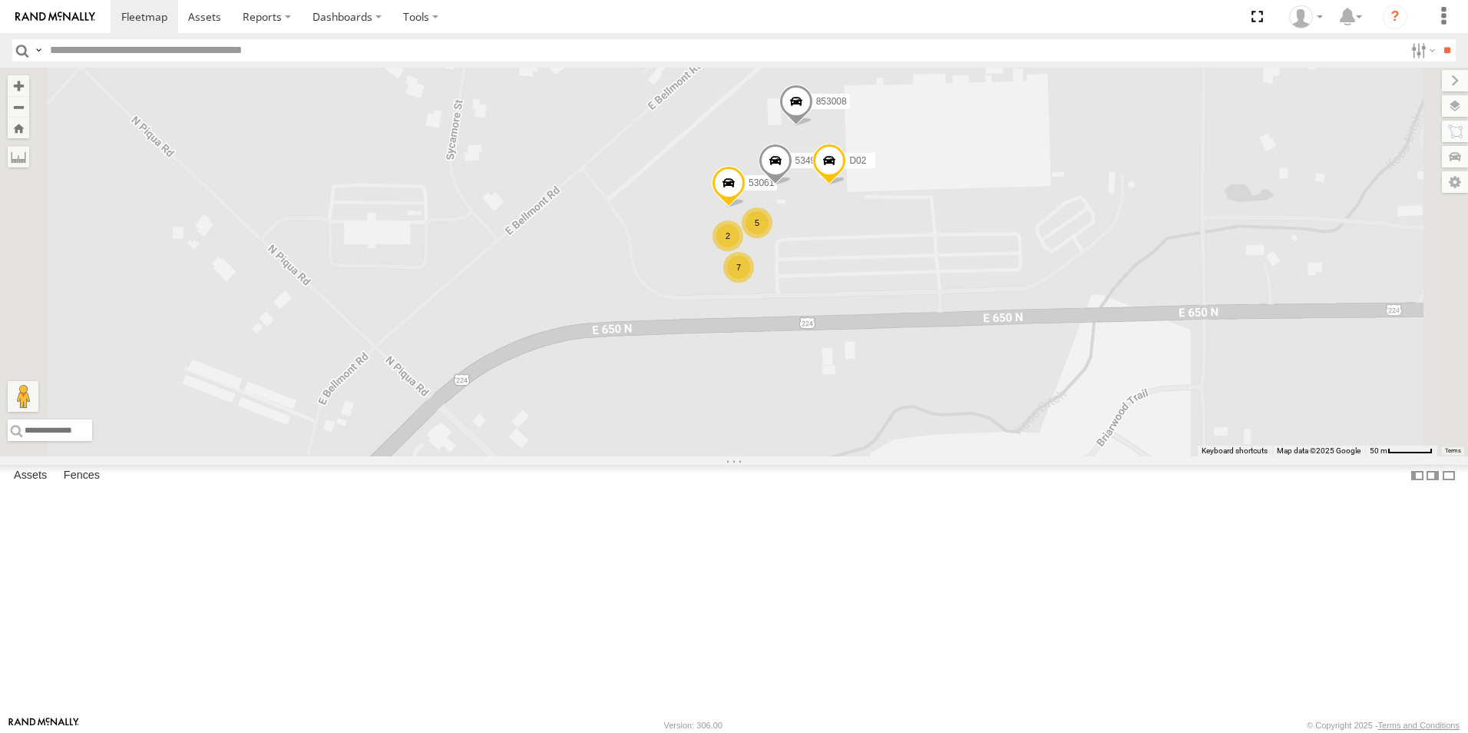
click at [754, 283] on div "7" at bounding box center [738, 267] width 31 height 31
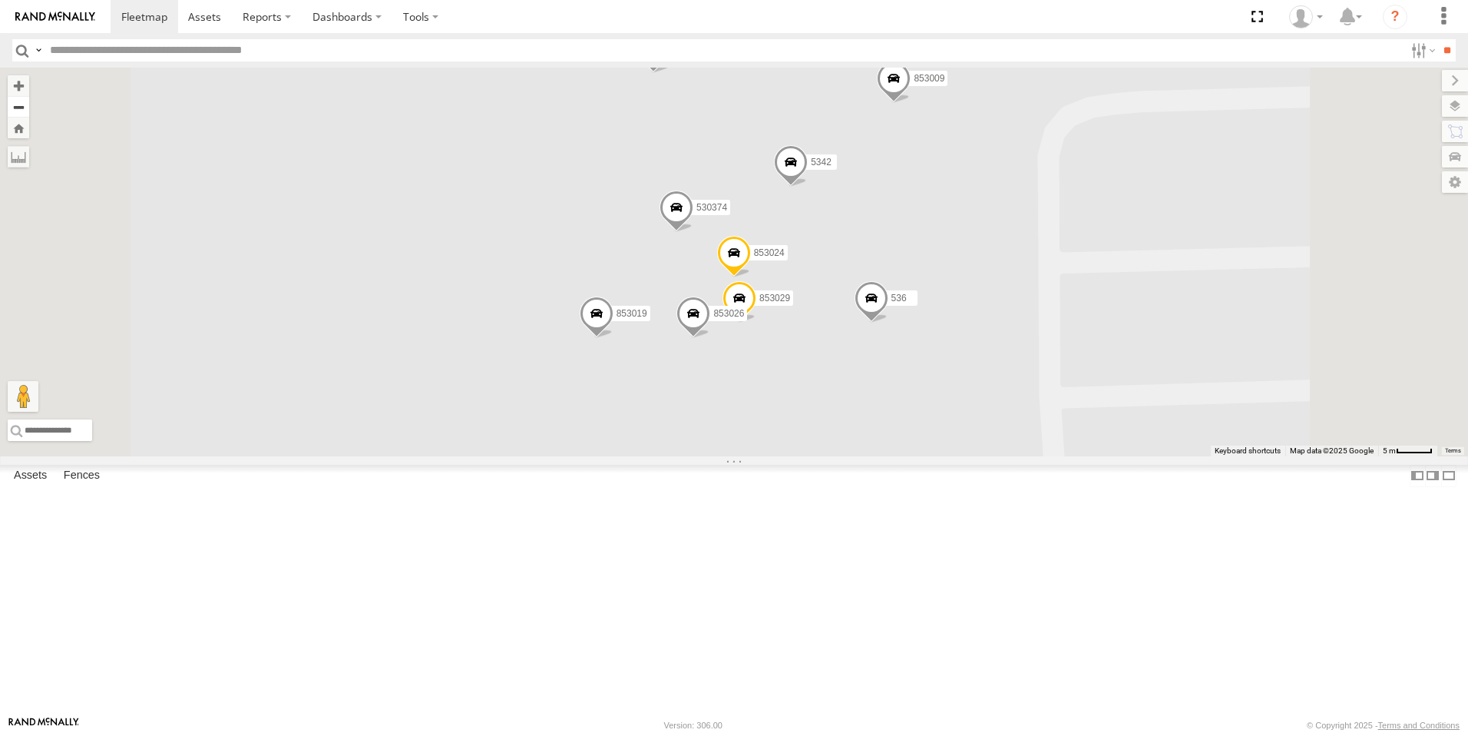
click at [29, 114] on button "Zoom out" at bounding box center [19, 107] width 22 height 22
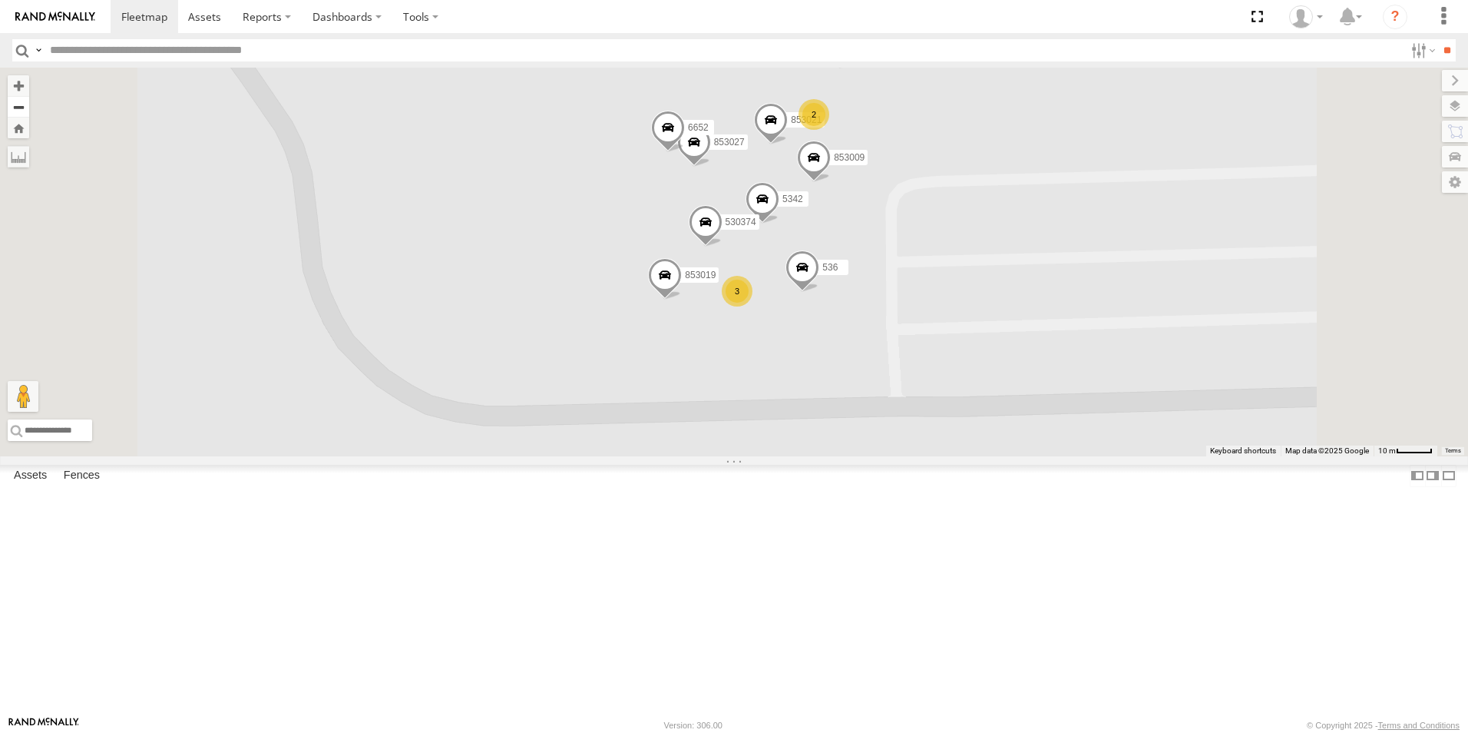
click at [29, 114] on button "Zoom out" at bounding box center [19, 107] width 22 height 22
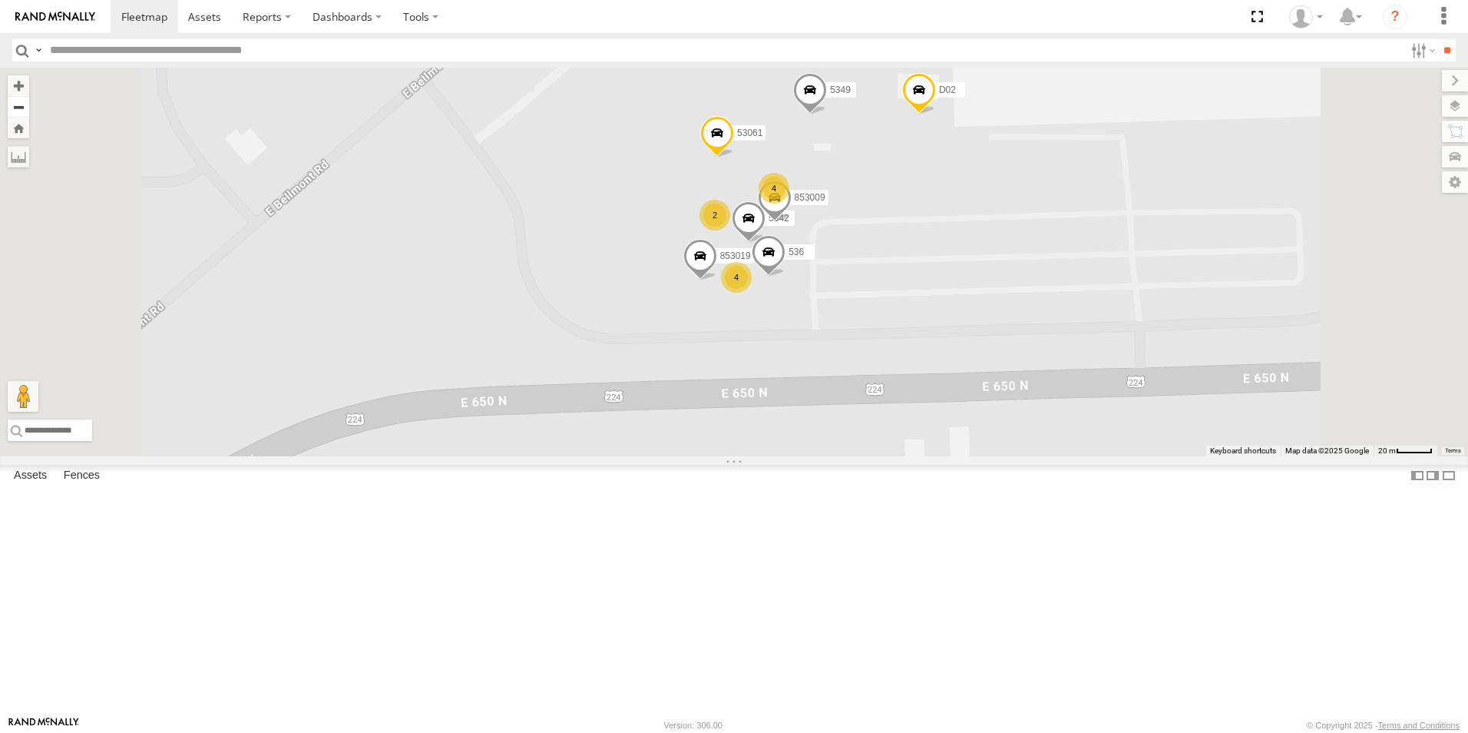
click at [29, 114] on button "Zoom out" at bounding box center [19, 107] width 22 height 22
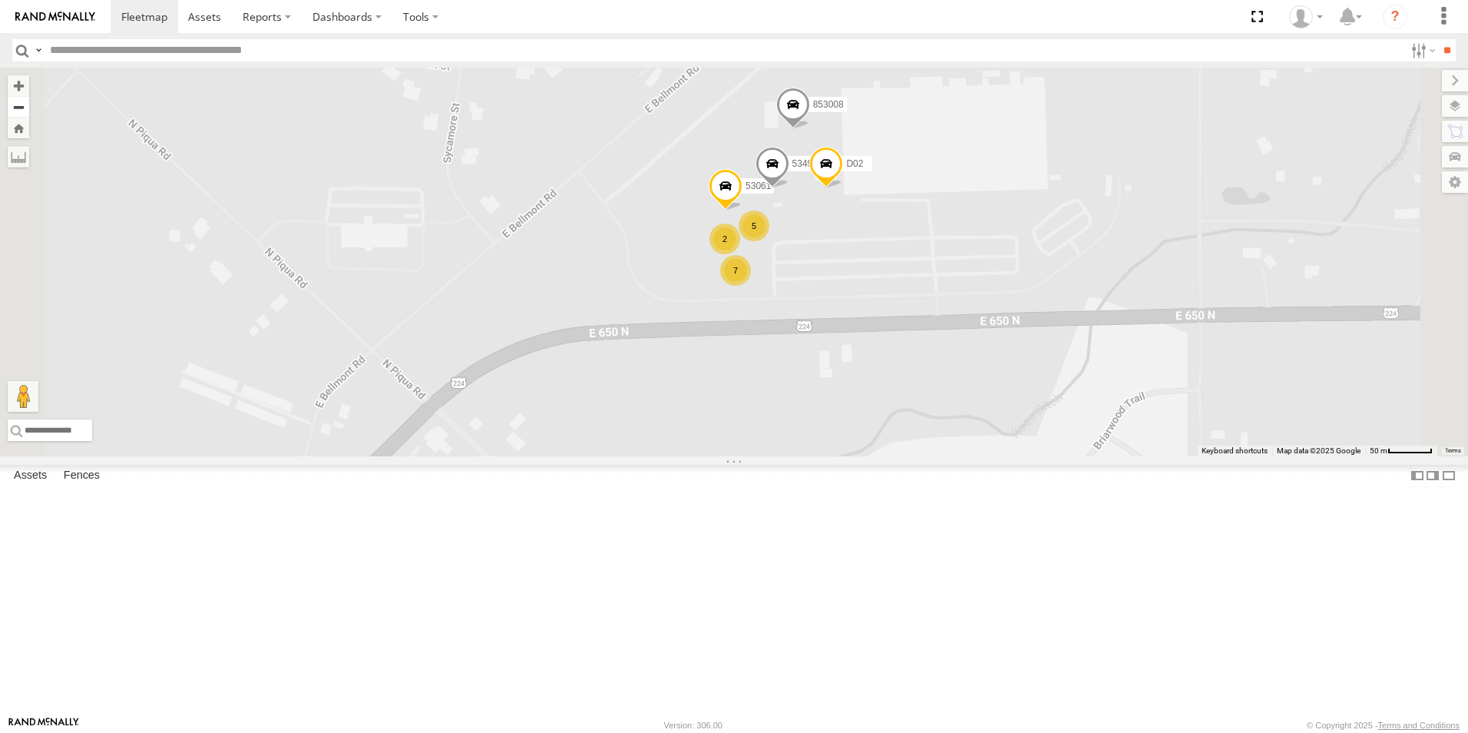
click at [29, 114] on button "Zoom out" at bounding box center [19, 107] width 22 height 22
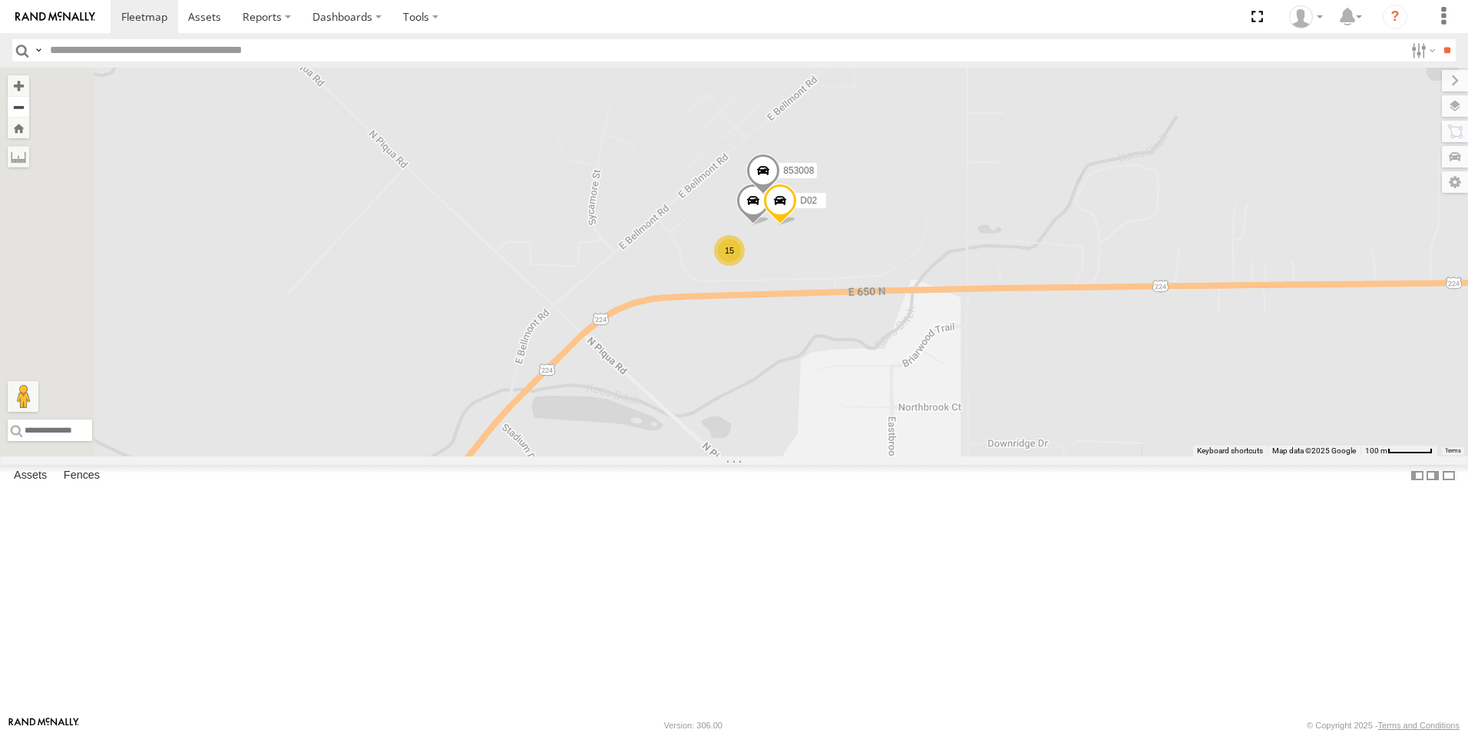
click at [29, 114] on button "Zoom out" at bounding box center [19, 107] width 22 height 22
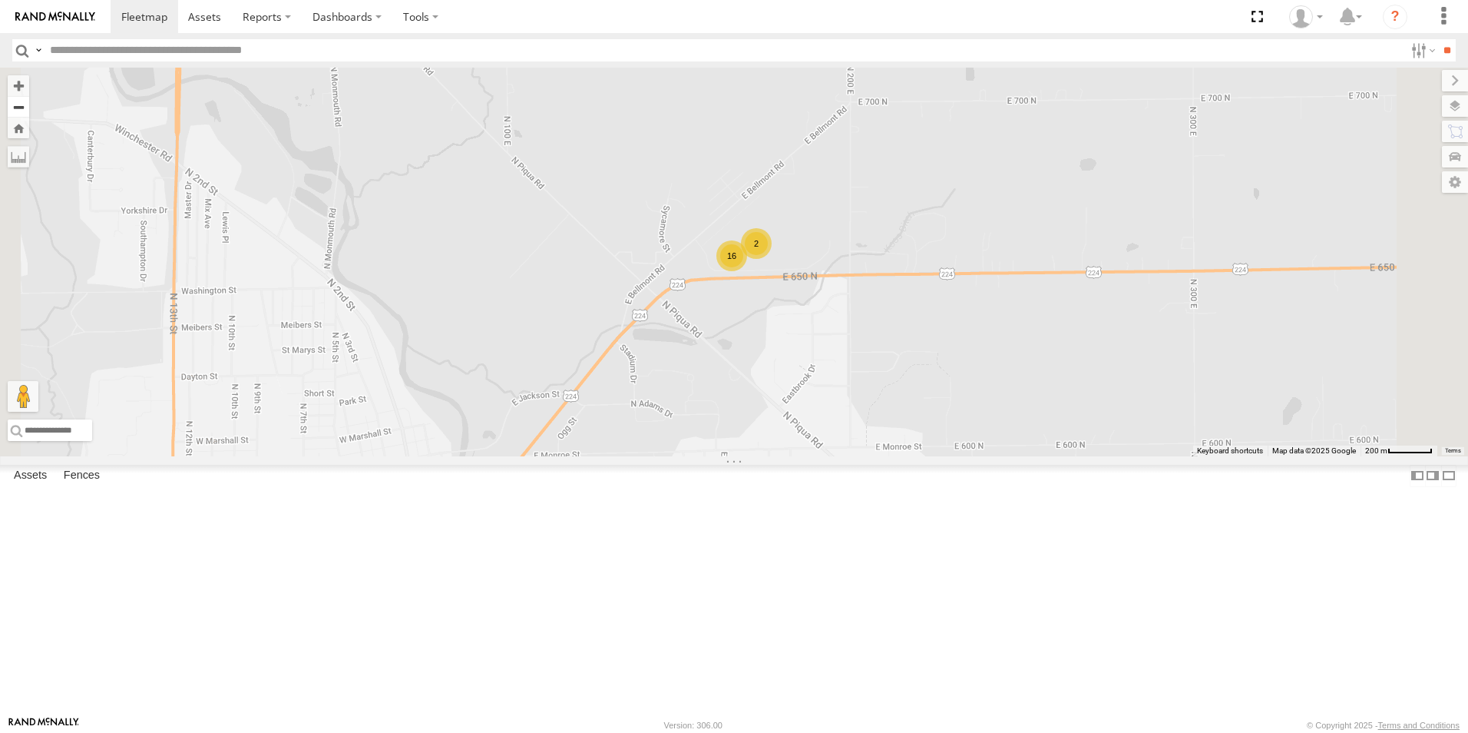
click at [29, 114] on button "Zoom out" at bounding box center [19, 107] width 22 height 22
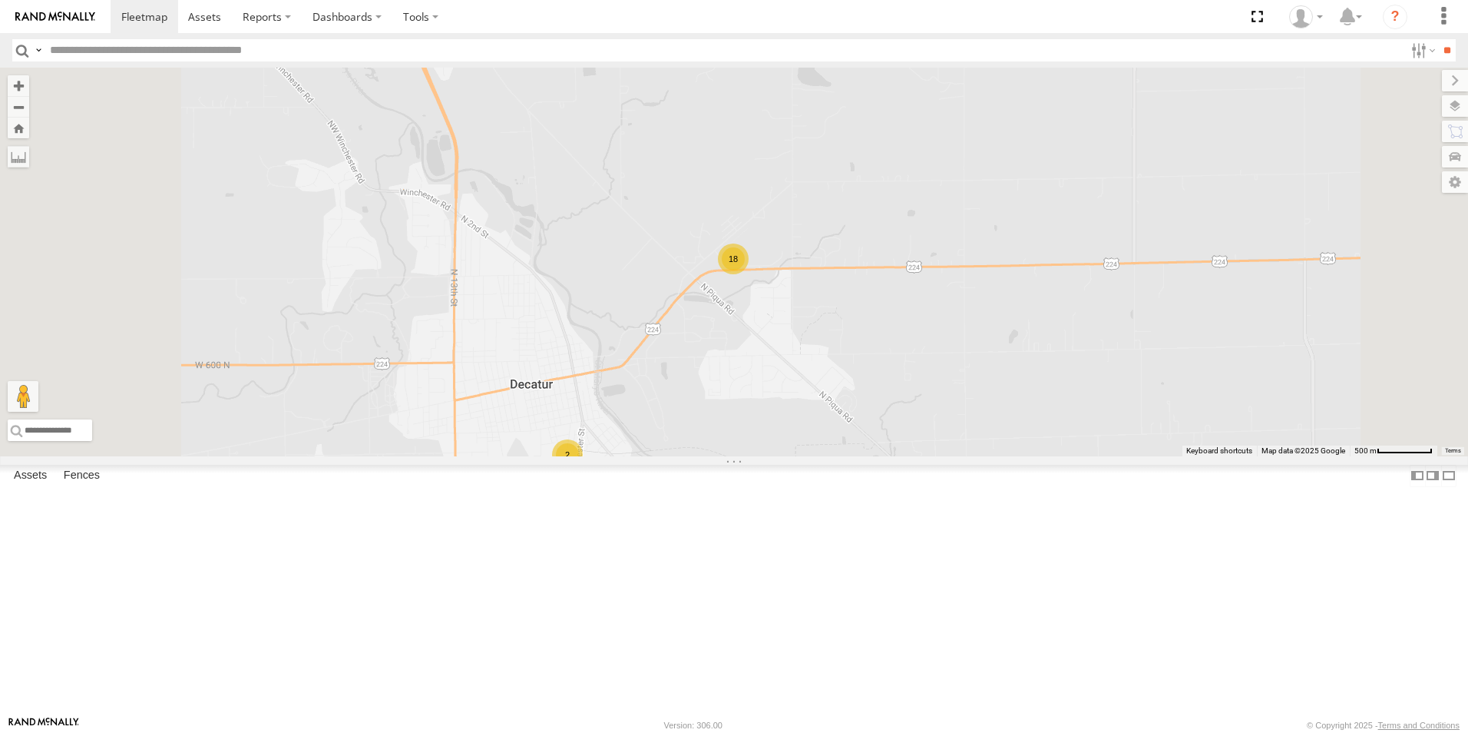
click at [583, 470] on div "2" at bounding box center [567, 454] width 31 height 31
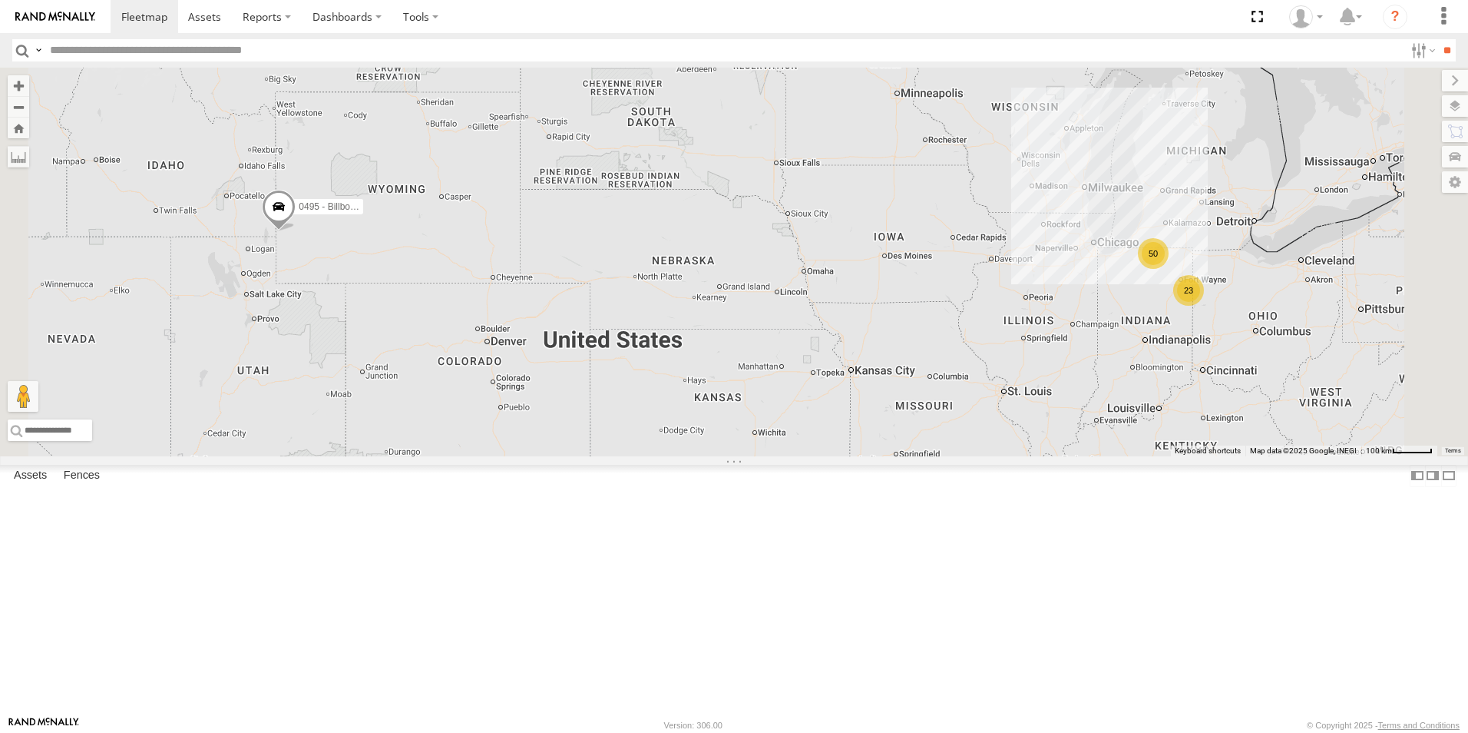
click at [1204, 306] on div "23" at bounding box center [1189, 290] width 31 height 31
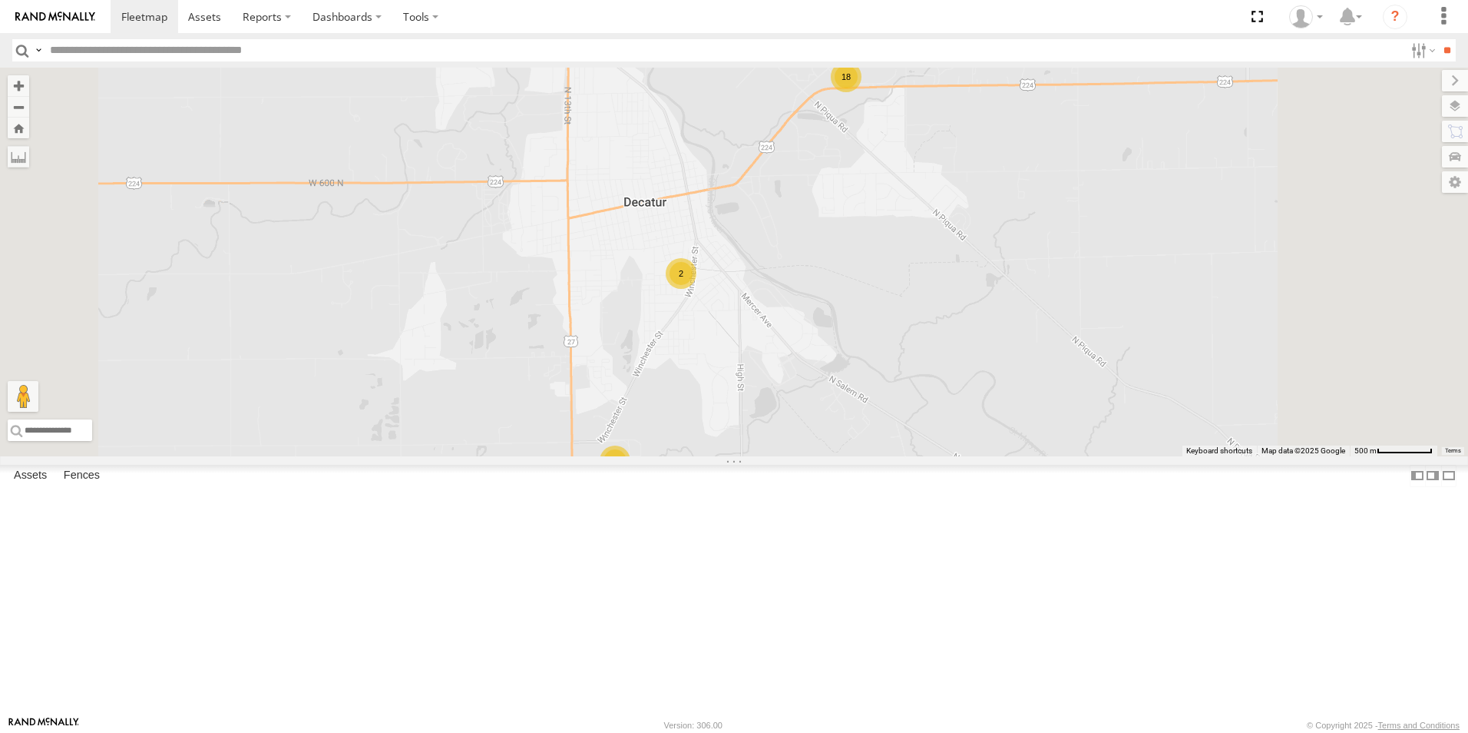
click at [697, 289] on div "2" at bounding box center [681, 273] width 31 height 31
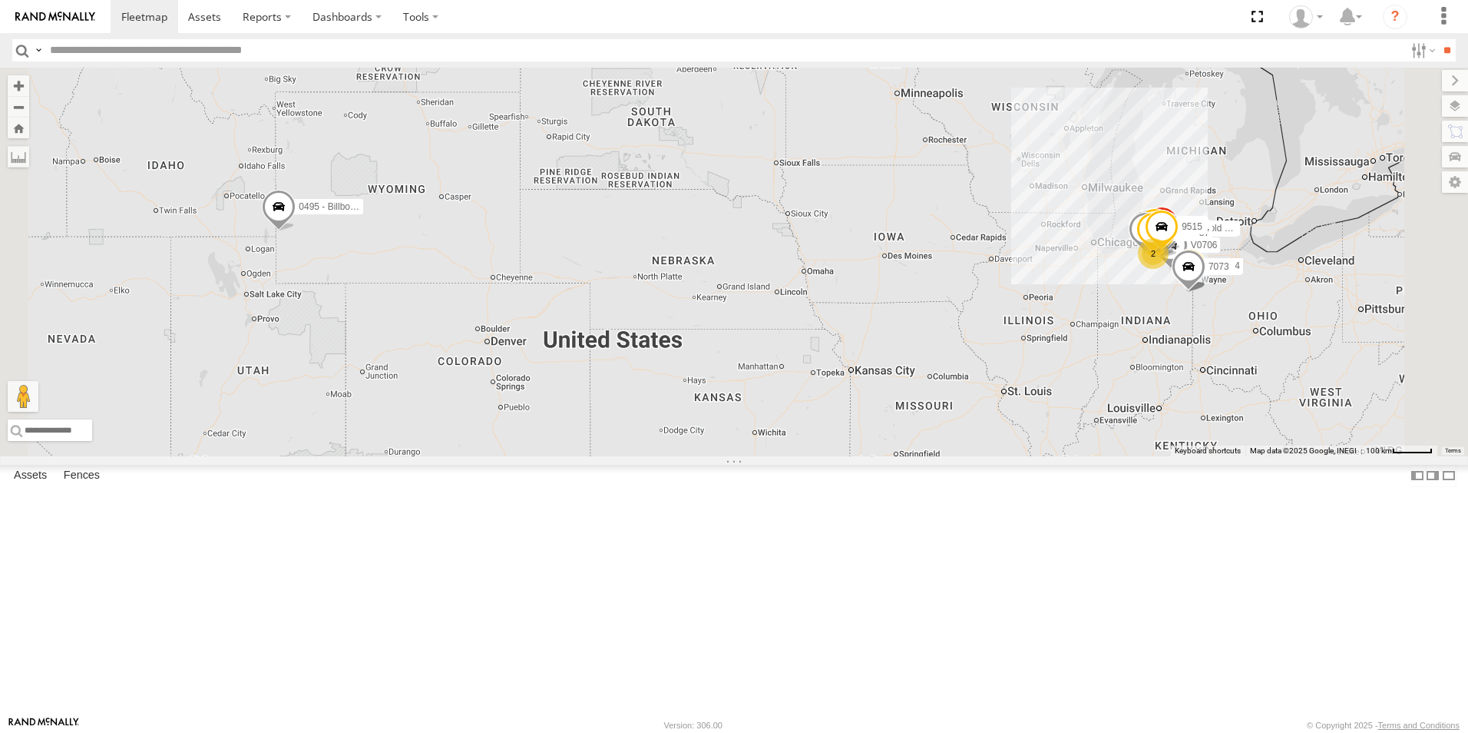
click at [118, 53] on input "text" at bounding box center [724, 50] width 1361 height 22
click at [78, 47] on input "***" at bounding box center [724, 50] width 1361 height 22
type input "*"
click at [105, 45] on input "***" at bounding box center [724, 50] width 1361 height 22
type input "*"
